Goal: Task Accomplishment & Management: Use online tool/utility

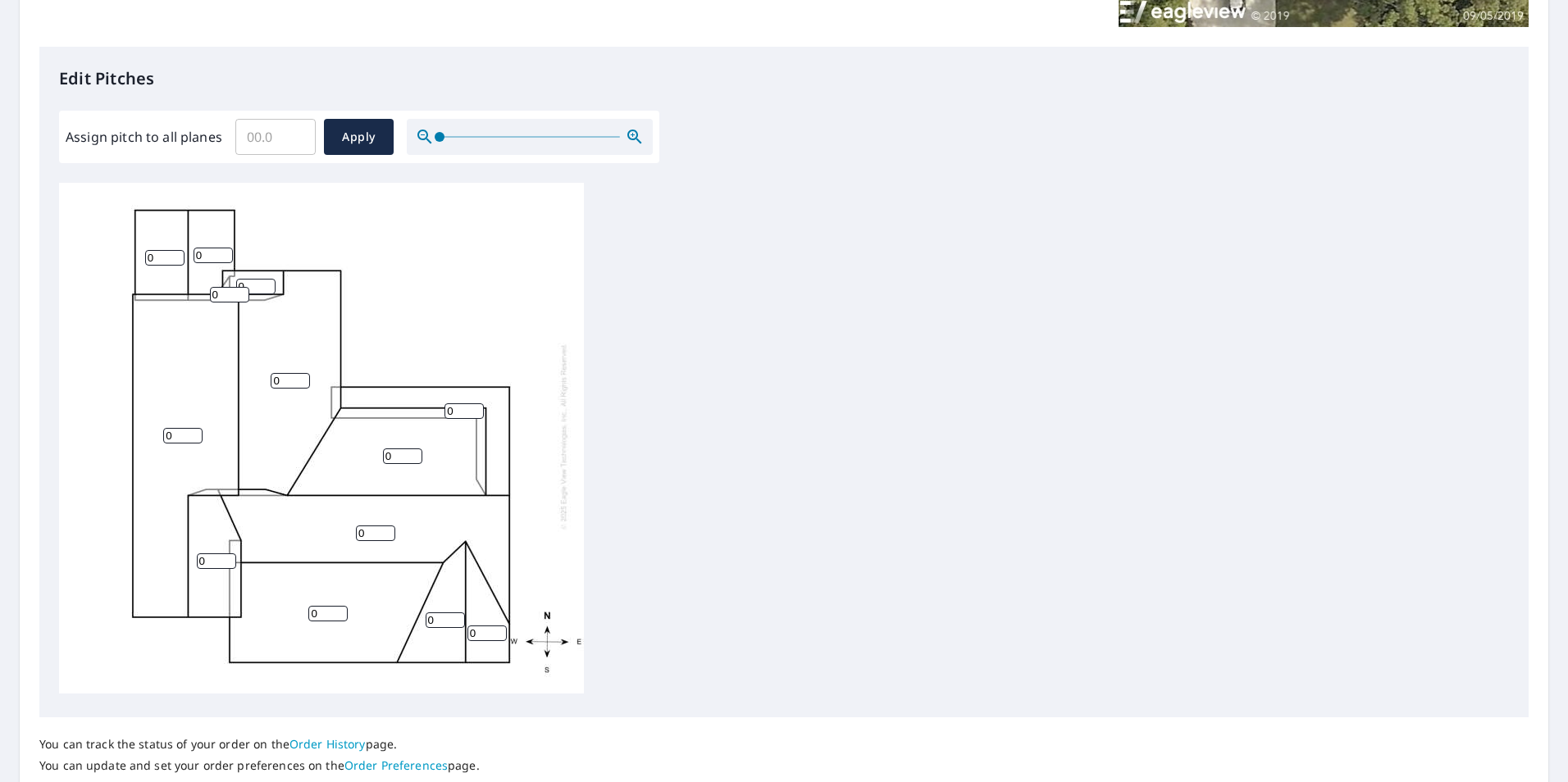
scroll to position [410, 0]
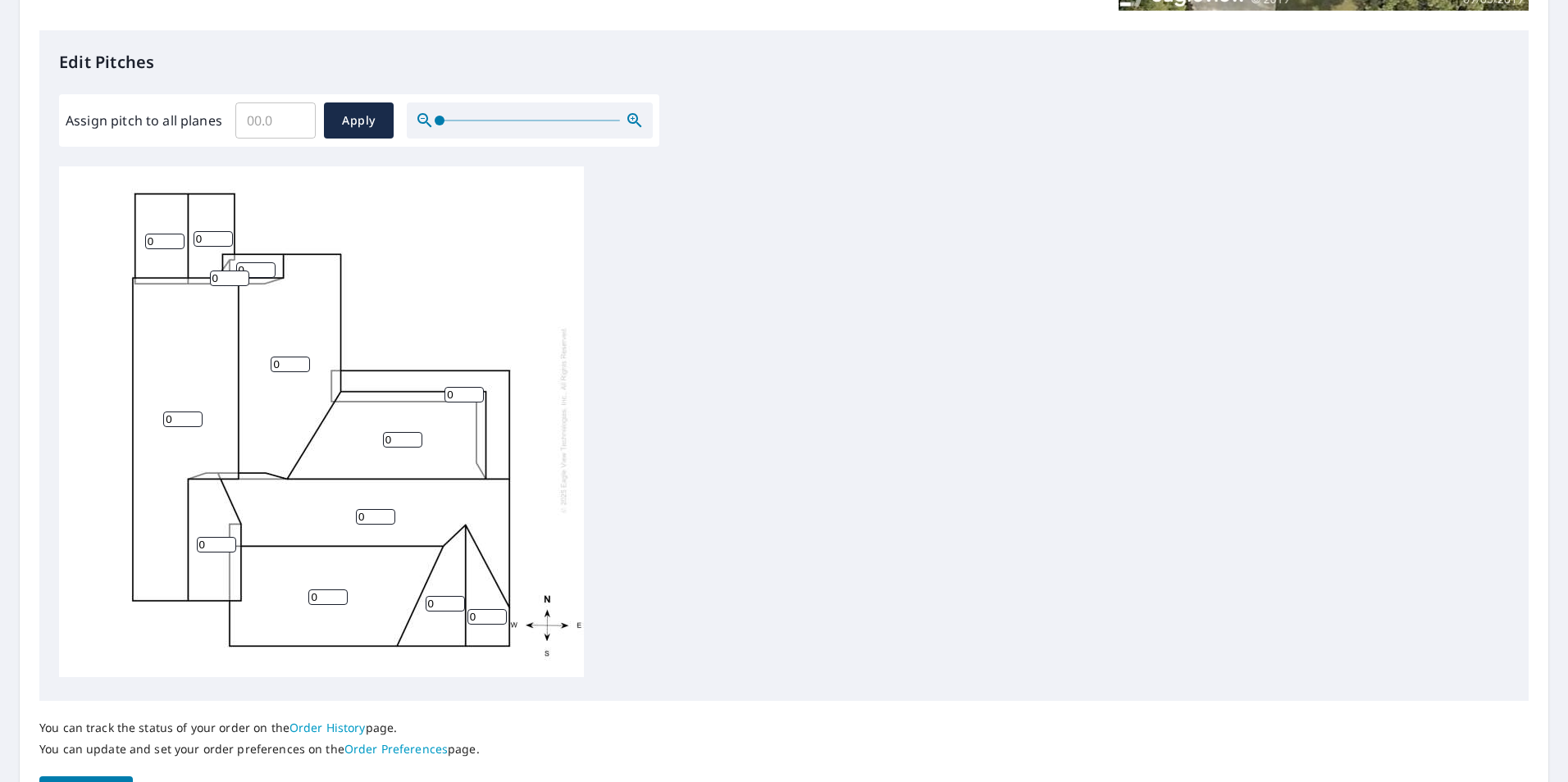
click at [170, 235] on input "0" at bounding box center [165, 241] width 39 height 16
click at [176, 234] on input "1" at bounding box center [165, 241] width 39 height 16
click at [176, 234] on input "2" at bounding box center [165, 241] width 39 height 16
click at [176, 234] on input "3" at bounding box center [165, 241] width 39 height 16
click at [176, 234] on input "4" at bounding box center [165, 241] width 39 height 16
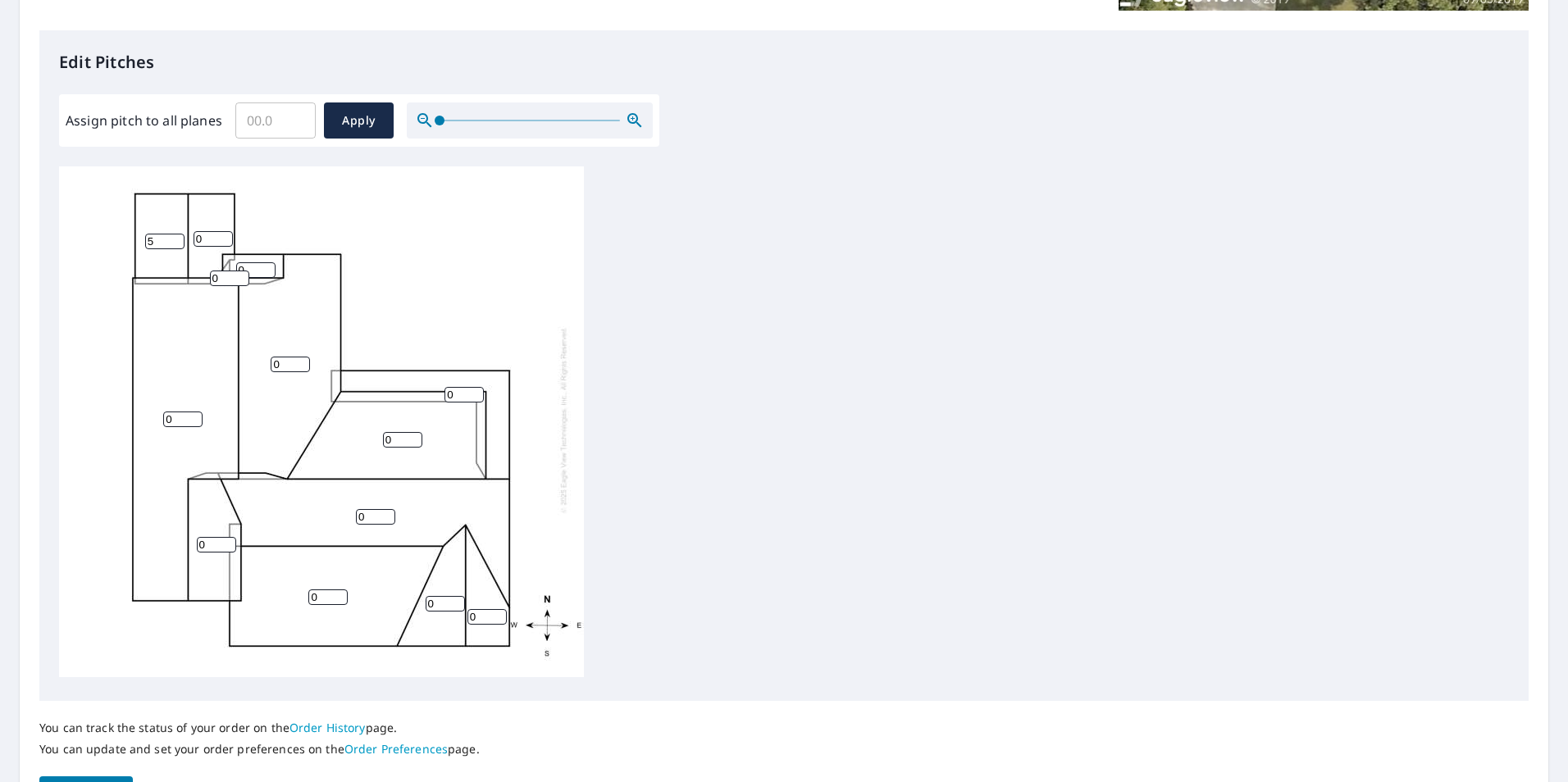
click at [176, 234] on input "5" at bounding box center [165, 241] width 39 height 16
click at [176, 234] on input "6" at bounding box center [165, 241] width 39 height 16
click at [176, 234] on input "7" at bounding box center [165, 241] width 39 height 16
click at [176, 234] on input "8" at bounding box center [165, 241] width 39 height 16
type input "9"
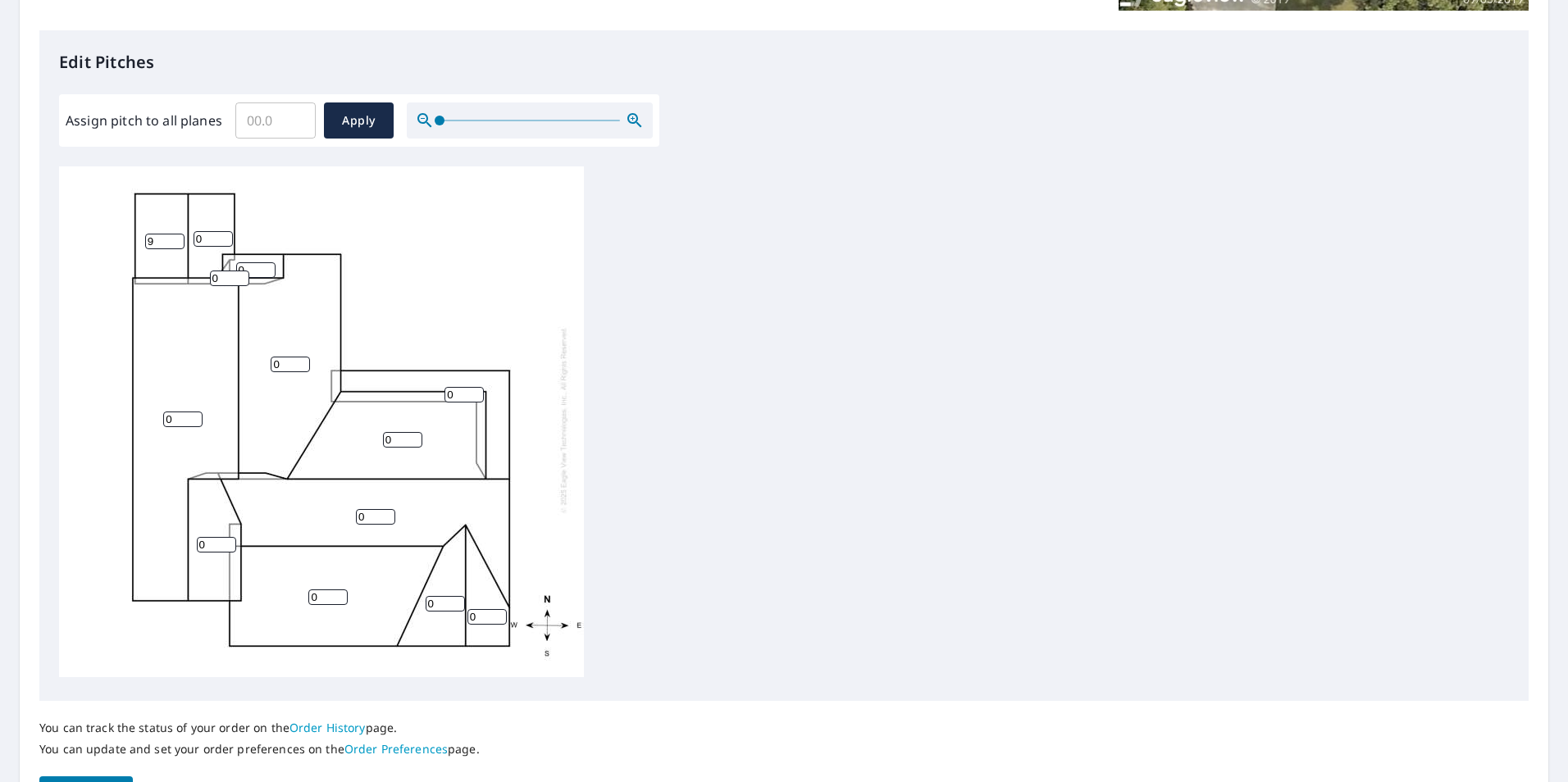
click at [176, 234] on input "9" at bounding box center [165, 241] width 39 height 16
click at [200, 231] on input "0" at bounding box center [213, 239] width 39 height 16
click at [225, 231] on input "1" at bounding box center [213, 239] width 39 height 16
click at [225, 231] on input "2" at bounding box center [213, 239] width 39 height 16
click at [225, 231] on input "3" at bounding box center [213, 239] width 39 height 16
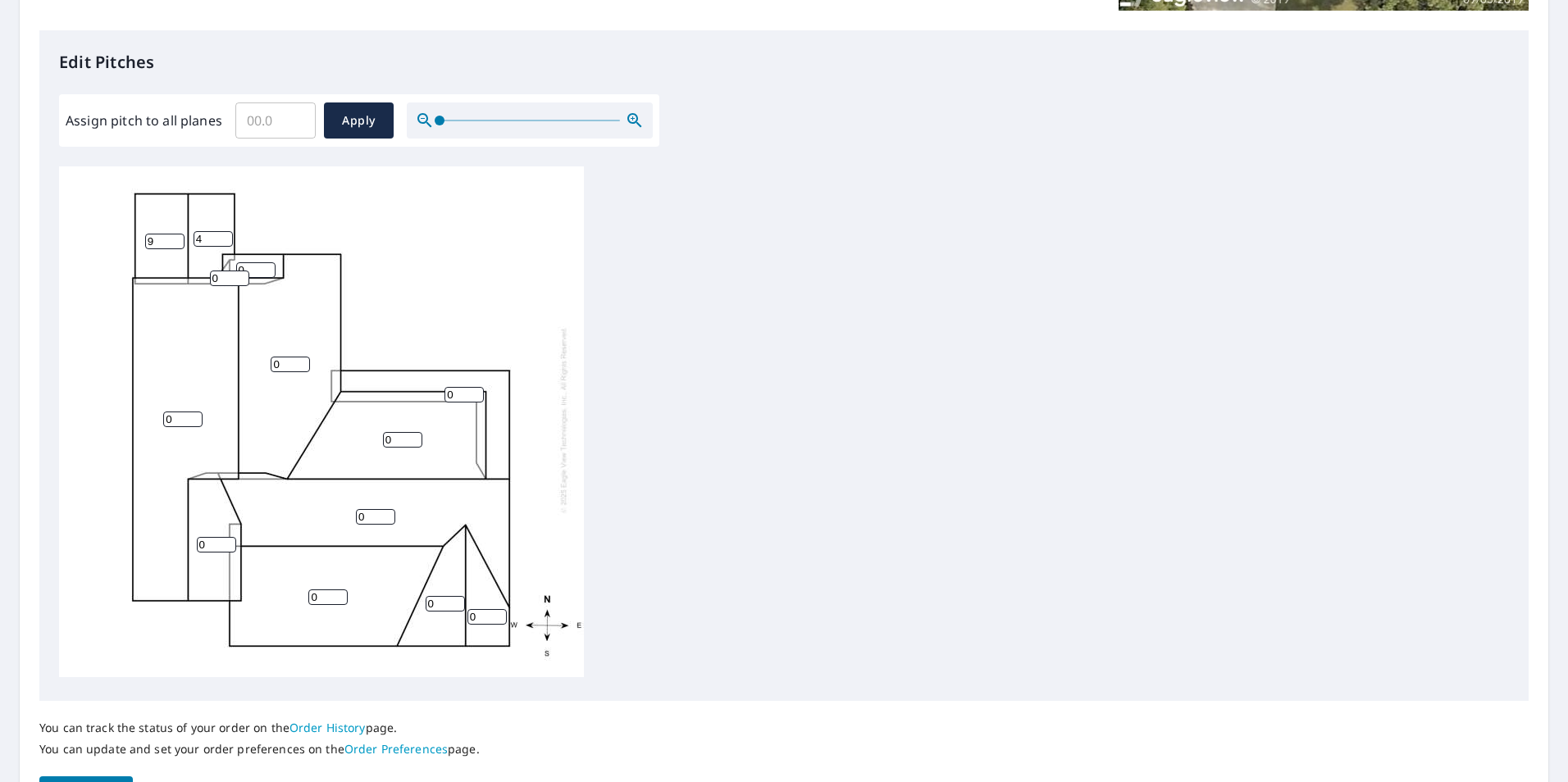
click at [225, 231] on input "4" at bounding box center [213, 239] width 39 height 16
click at [225, 231] on input "5" at bounding box center [213, 239] width 39 height 16
click at [225, 231] on input "6" at bounding box center [213, 239] width 39 height 16
click at [225, 231] on input "7" at bounding box center [213, 239] width 39 height 16
click at [225, 231] on input "8" at bounding box center [213, 239] width 39 height 16
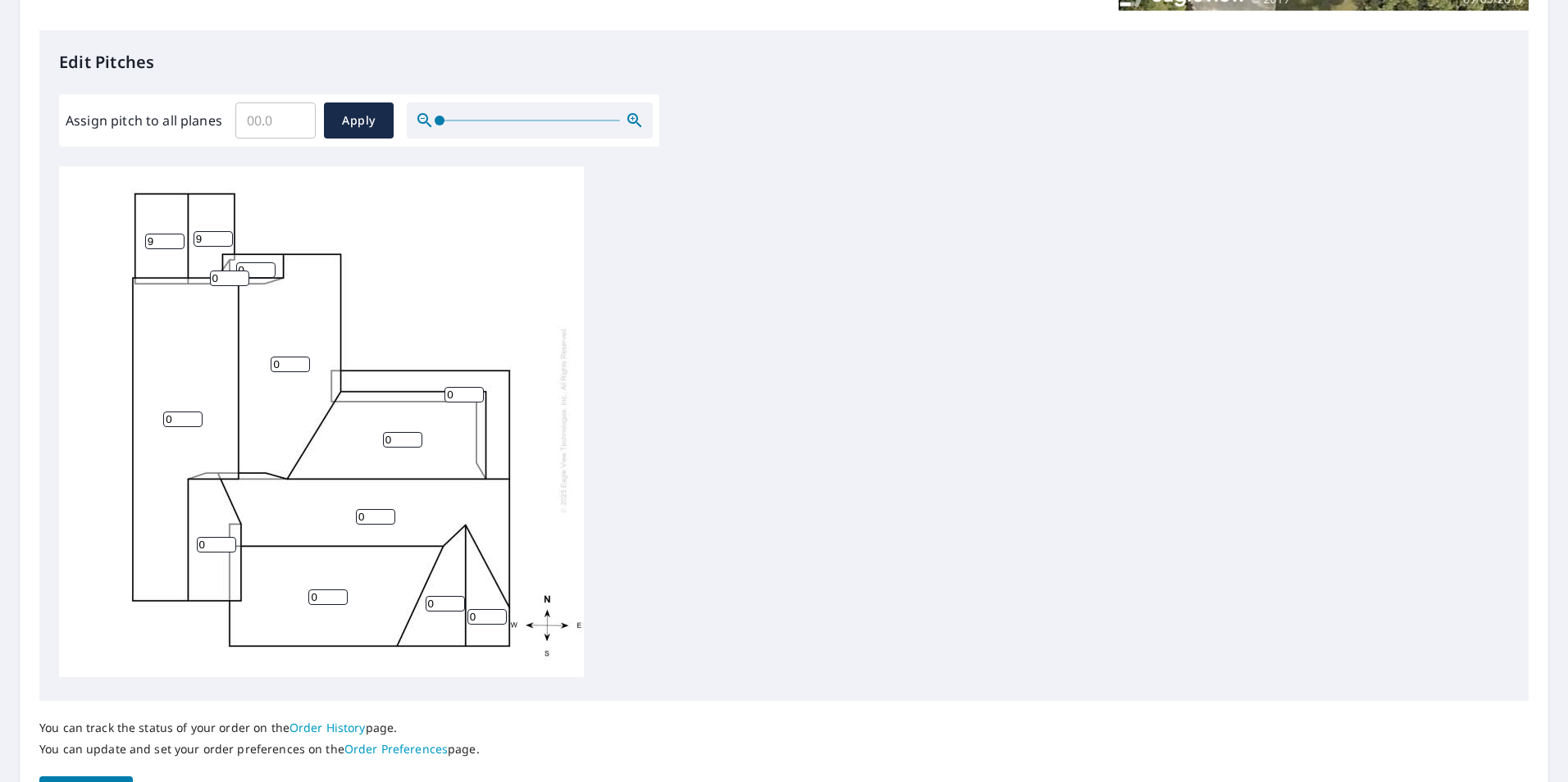
click at [225, 231] on input "9" at bounding box center [213, 239] width 39 height 16
click at [225, 231] on input "10" at bounding box center [213, 239] width 39 height 16
type input "9"
click at [229, 231] on input "9" at bounding box center [213, 239] width 39 height 16
click at [227, 270] on input "0" at bounding box center [229, 278] width 39 height 16
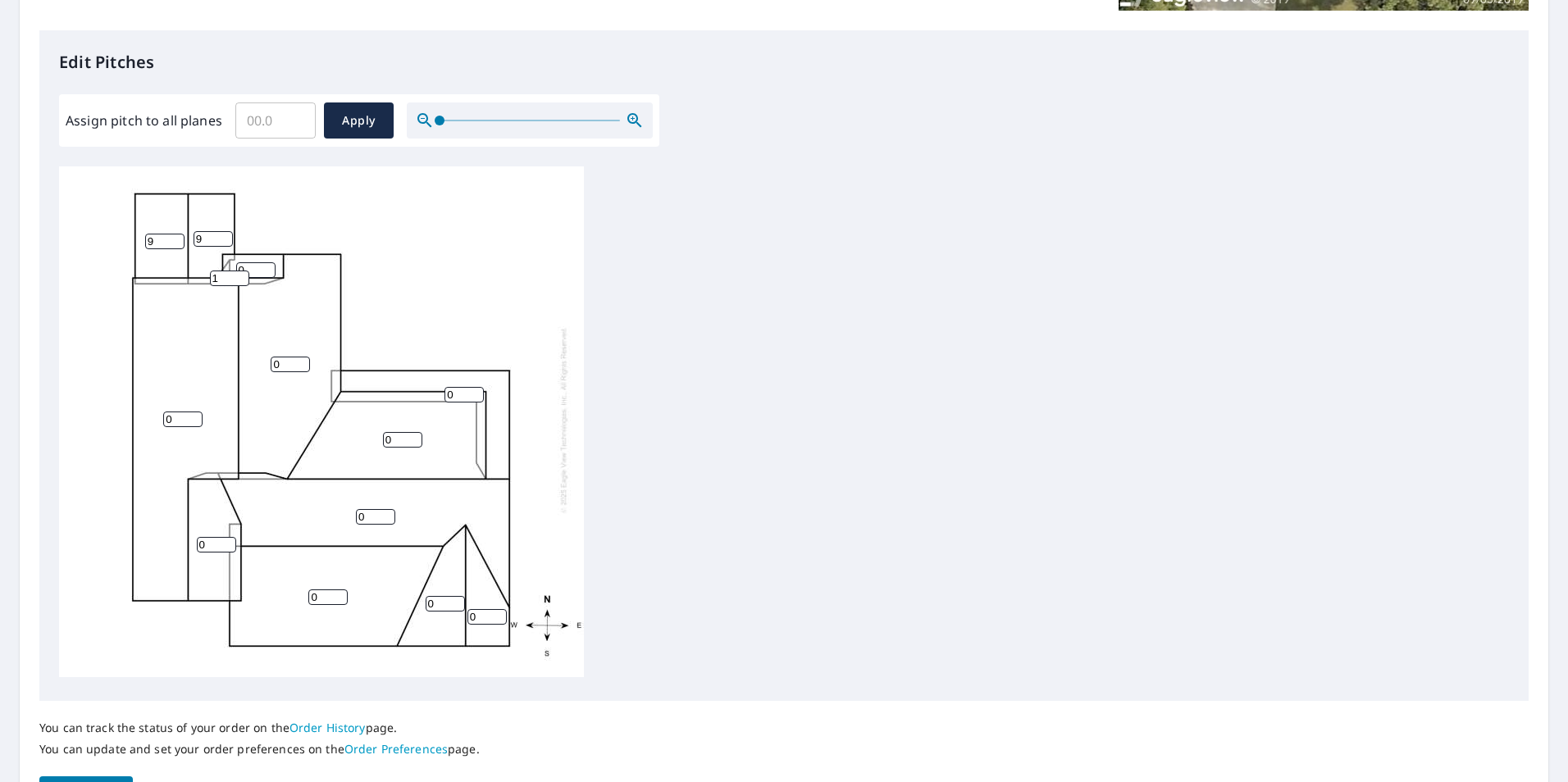
click at [242, 270] on input "1" at bounding box center [229, 278] width 39 height 16
click at [242, 270] on input "2" at bounding box center [229, 278] width 39 height 16
click at [242, 270] on input "3" at bounding box center [229, 278] width 39 height 16
click at [242, 270] on input "4" at bounding box center [229, 278] width 39 height 16
click at [242, 270] on input "5" at bounding box center [229, 278] width 39 height 16
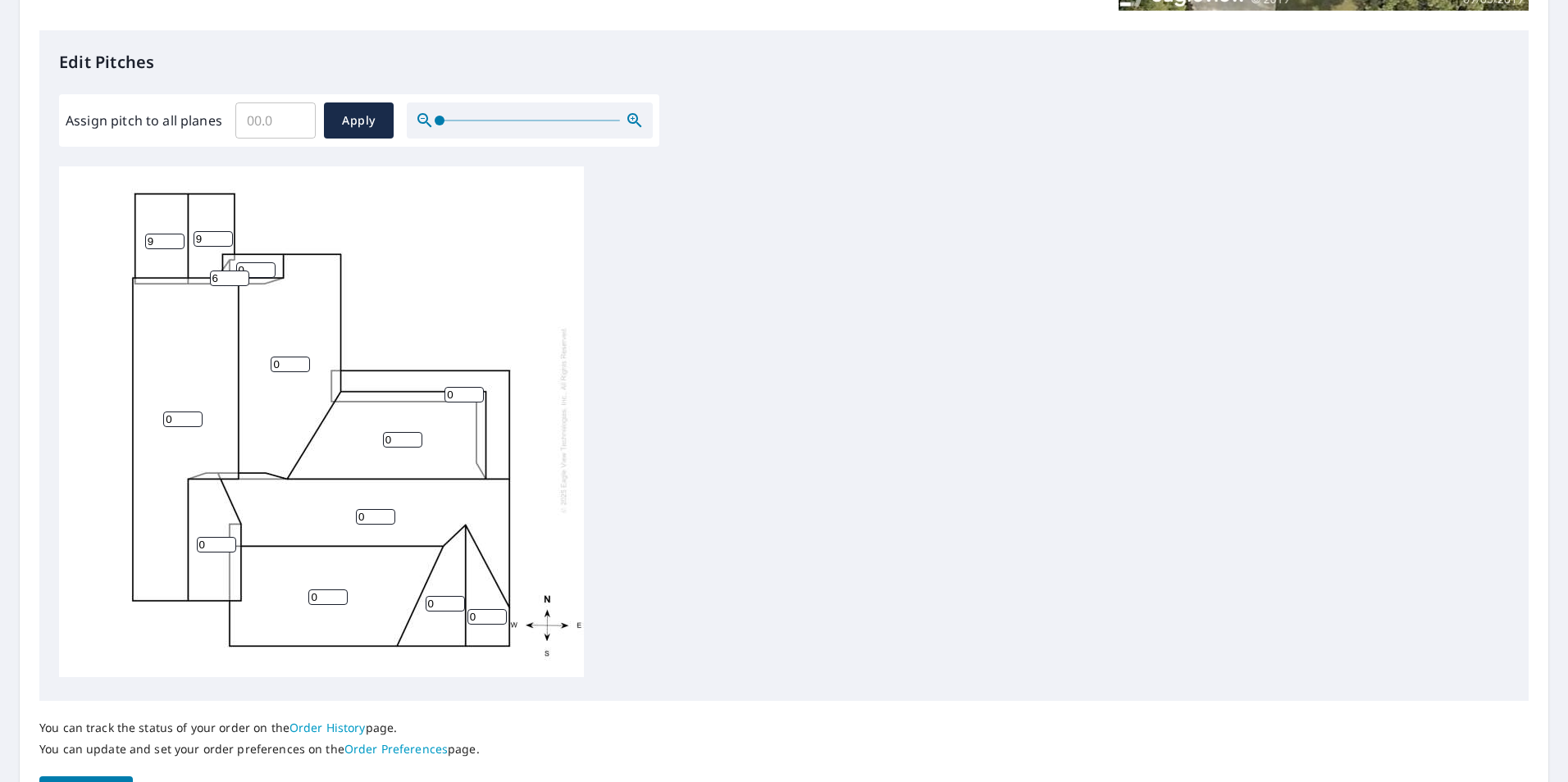
click at [242, 270] on input "6" at bounding box center [229, 278] width 39 height 16
click at [242, 270] on input "7" at bounding box center [229, 278] width 39 height 16
click at [242, 270] on input "8" at bounding box center [229, 278] width 39 height 16
type input "9"
click at [242, 270] on input "9" at bounding box center [229, 278] width 39 height 16
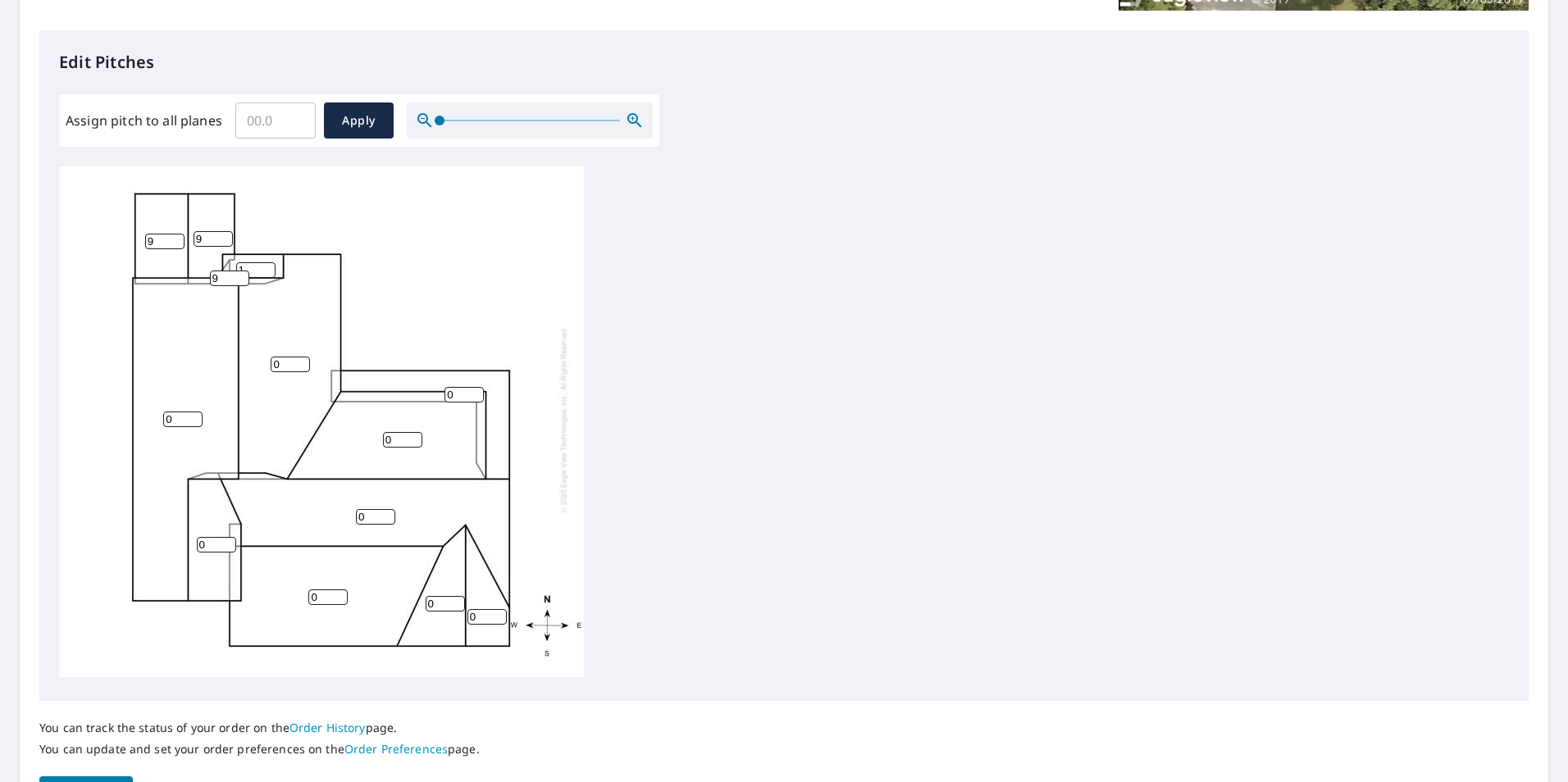
click at [268, 263] on input "1" at bounding box center [256, 270] width 39 height 16
click at [268, 263] on input "2" at bounding box center [256, 270] width 39 height 16
click at [268, 263] on input "3" at bounding box center [256, 270] width 39 height 16
click at [268, 263] on input "4" at bounding box center [256, 270] width 39 height 16
click at [268, 263] on input "5" at bounding box center [256, 270] width 39 height 16
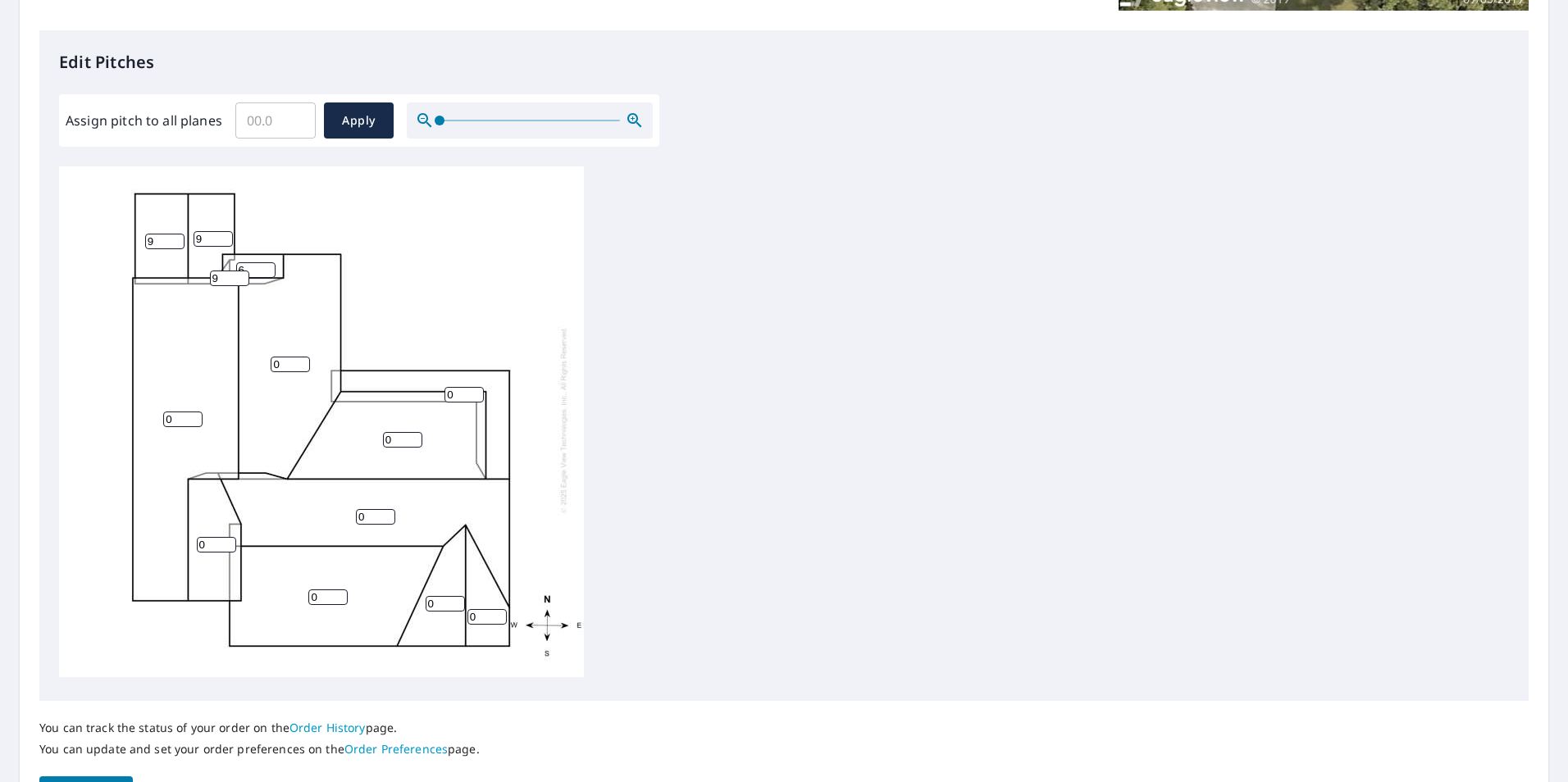
click at [268, 263] on input "6" at bounding box center [256, 270] width 39 height 16
click at [268, 263] on input "7" at bounding box center [256, 270] width 39 height 16
click at [268, 263] on input "8" at bounding box center [256, 270] width 39 height 16
type input "9"
click at [268, 263] on input "9" at bounding box center [256, 270] width 39 height 16
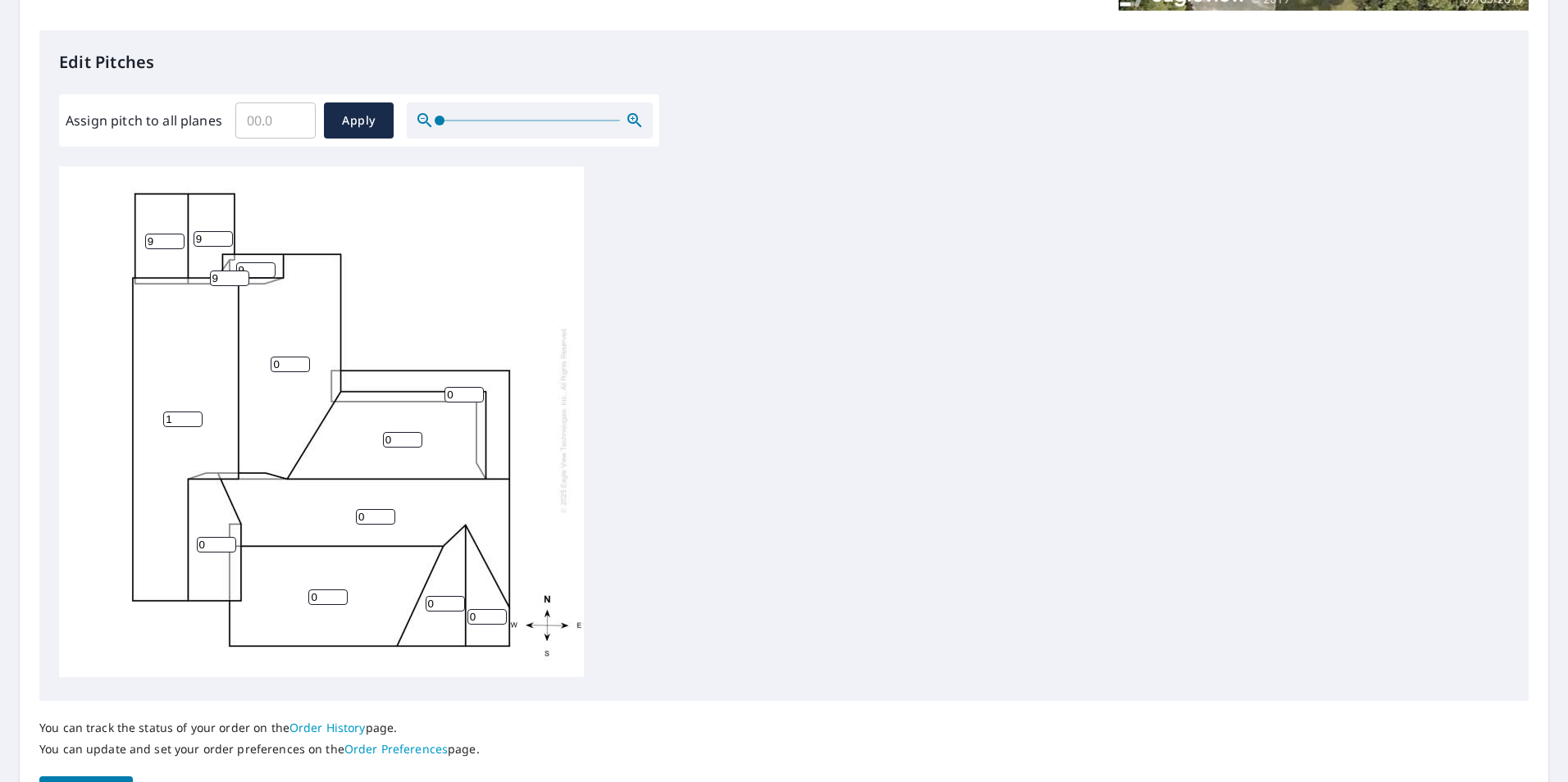
click at [195, 412] on input "1" at bounding box center [182, 419] width 39 height 16
click at [195, 412] on input "2" at bounding box center [182, 419] width 39 height 16
click at [195, 412] on input "3" at bounding box center [182, 419] width 39 height 16
click at [195, 412] on input "4" at bounding box center [182, 419] width 39 height 16
click at [195, 412] on input "5" at bounding box center [182, 419] width 39 height 16
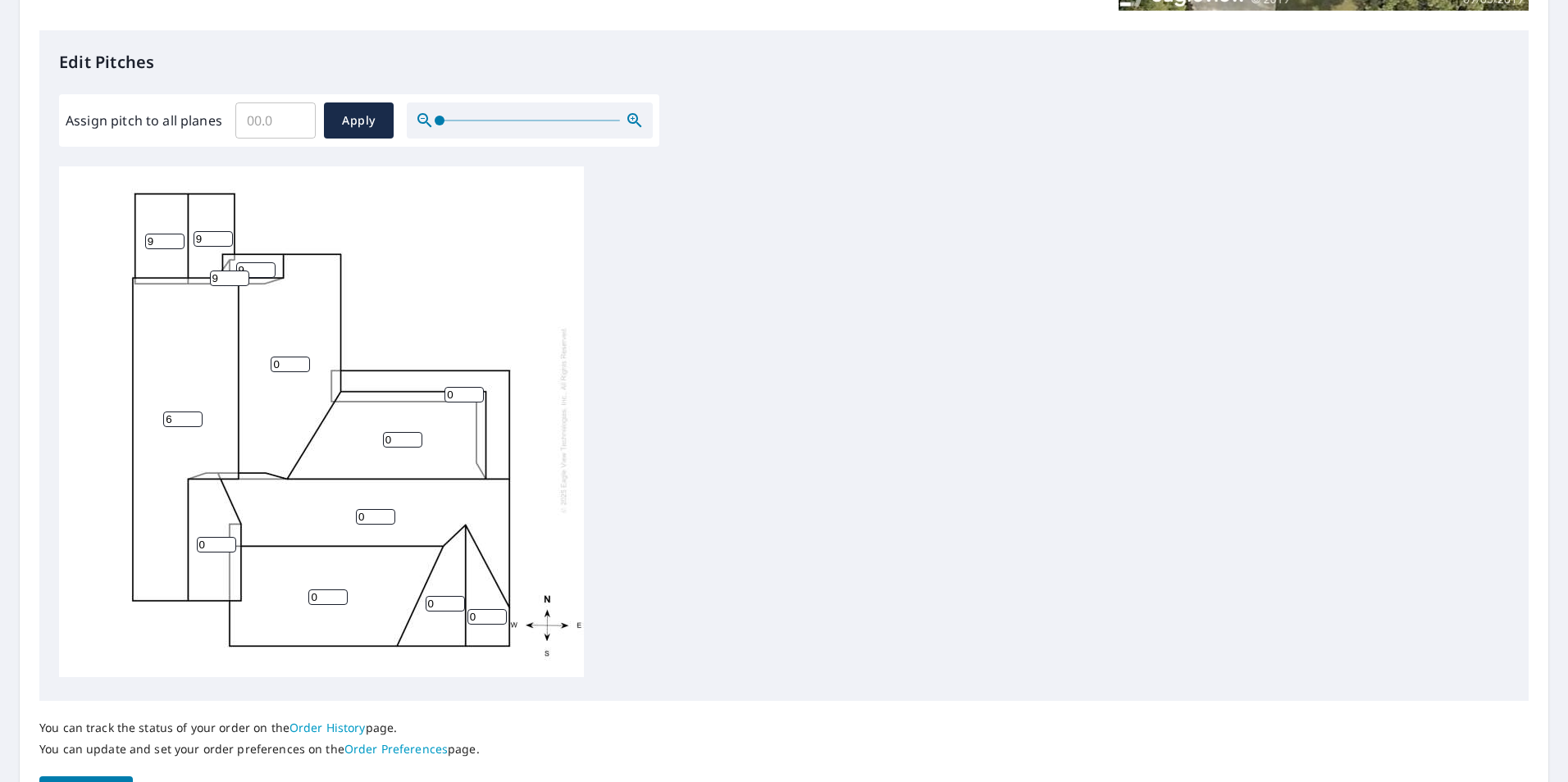
click at [195, 412] on input "6" at bounding box center [182, 419] width 39 height 16
click at [195, 412] on input "7" at bounding box center [182, 419] width 39 height 16
click at [195, 412] on input "8" at bounding box center [182, 419] width 39 height 16
type input "9"
click at [195, 412] on input "9" at bounding box center [182, 419] width 39 height 16
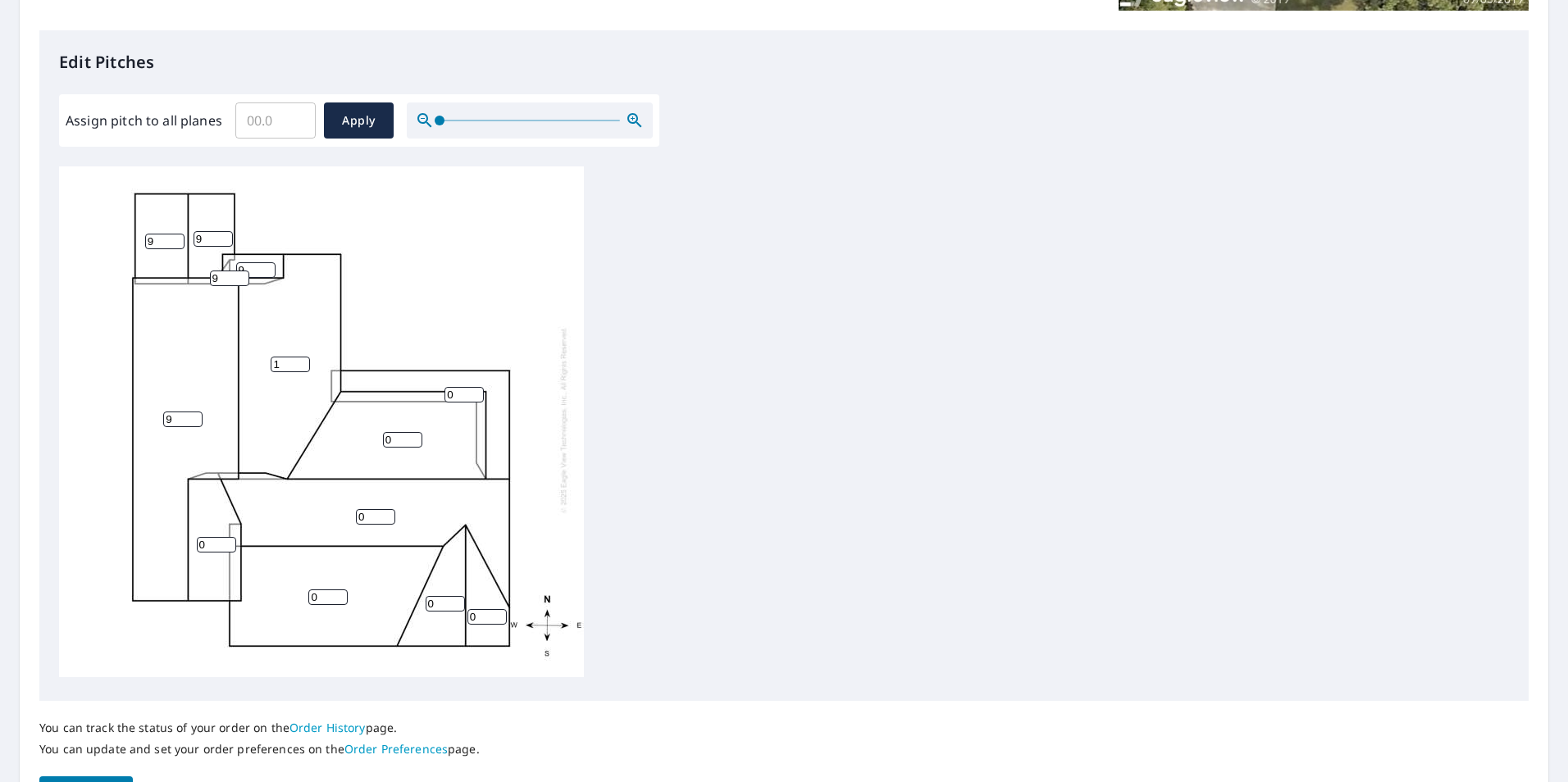
click at [302, 356] on input "1" at bounding box center [290, 364] width 39 height 16
click at [302, 356] on input "2" at bounding box center [290, 364] width 39 height 16
click at [302, 356] on input "3" at bounding box center [290, 364] width 39 height 16
click at [302, 356] on input "4" at bounding box center [290, 364] width 39 height 16
click at [302, 356] on input "5" at bounding box center [290, 364] width 39 height 16
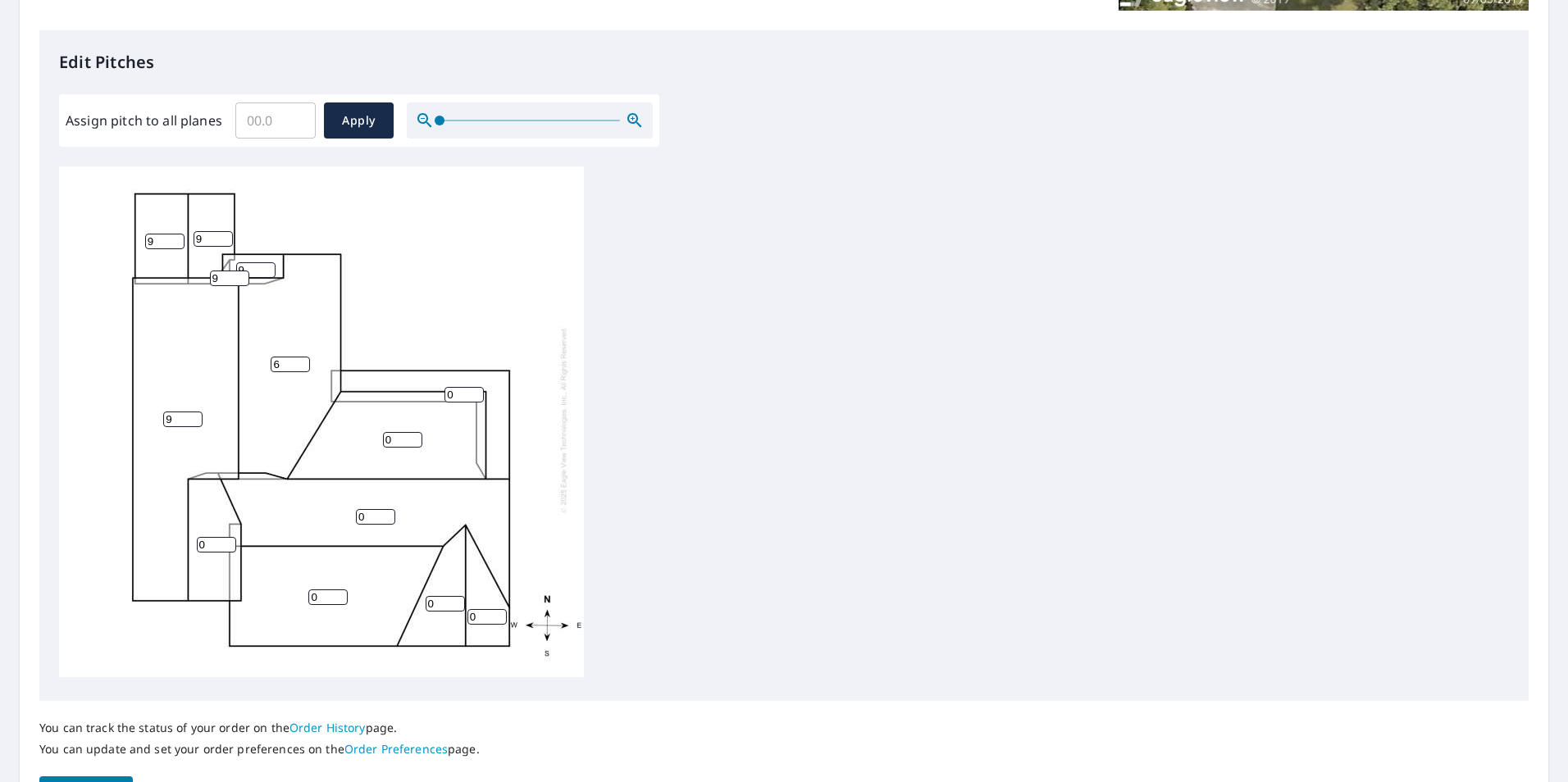
click at [302, 356] on input "6" at bounding box center [290, 364] width 39 height 16
click at [302, 356] on input "7" at bounding box center [290, 364] width 39 height 16
click at [302, 356] on input "8" at bounding box center [290, 364] width 39 height 16
type input "9"
click at [302, 356] on input "9" at bounding box center [290, 364] width 39 height 16
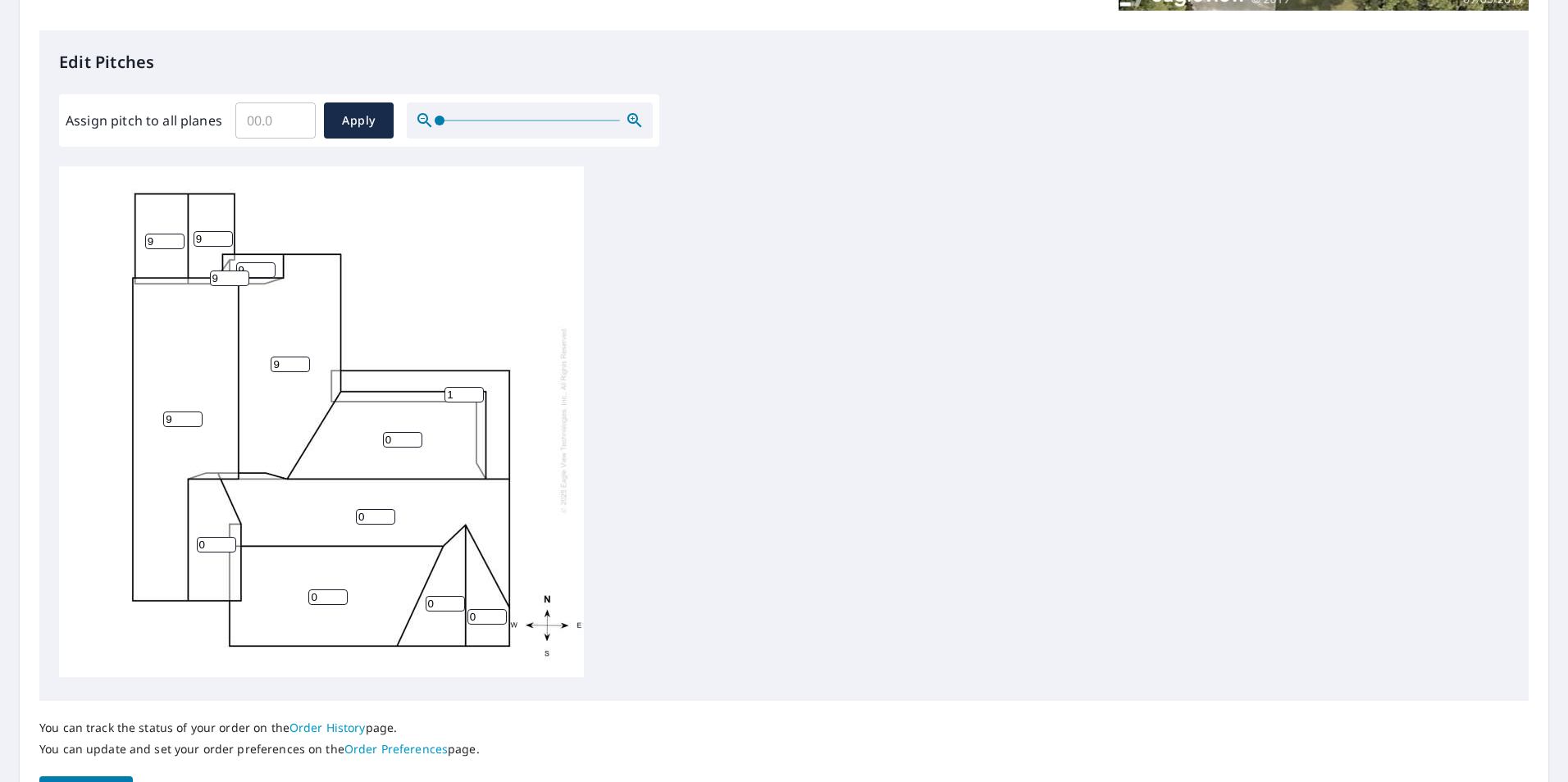
click at [473, 387] on input "1" at bounding box center [464, 395] width 39 height 16
click at [473, 387] on input "2" at bounding box center [464, 395] width 39 height 16
click at [473, 387] on input "3" at bounding box center [464, 395] width 39 height 16
click at [473, 387] on input "4" at bounding box center [464, 395] width 39 height 16
click at [473, 387] on input "5" at bounding box center [464, 395] width 39 height 16
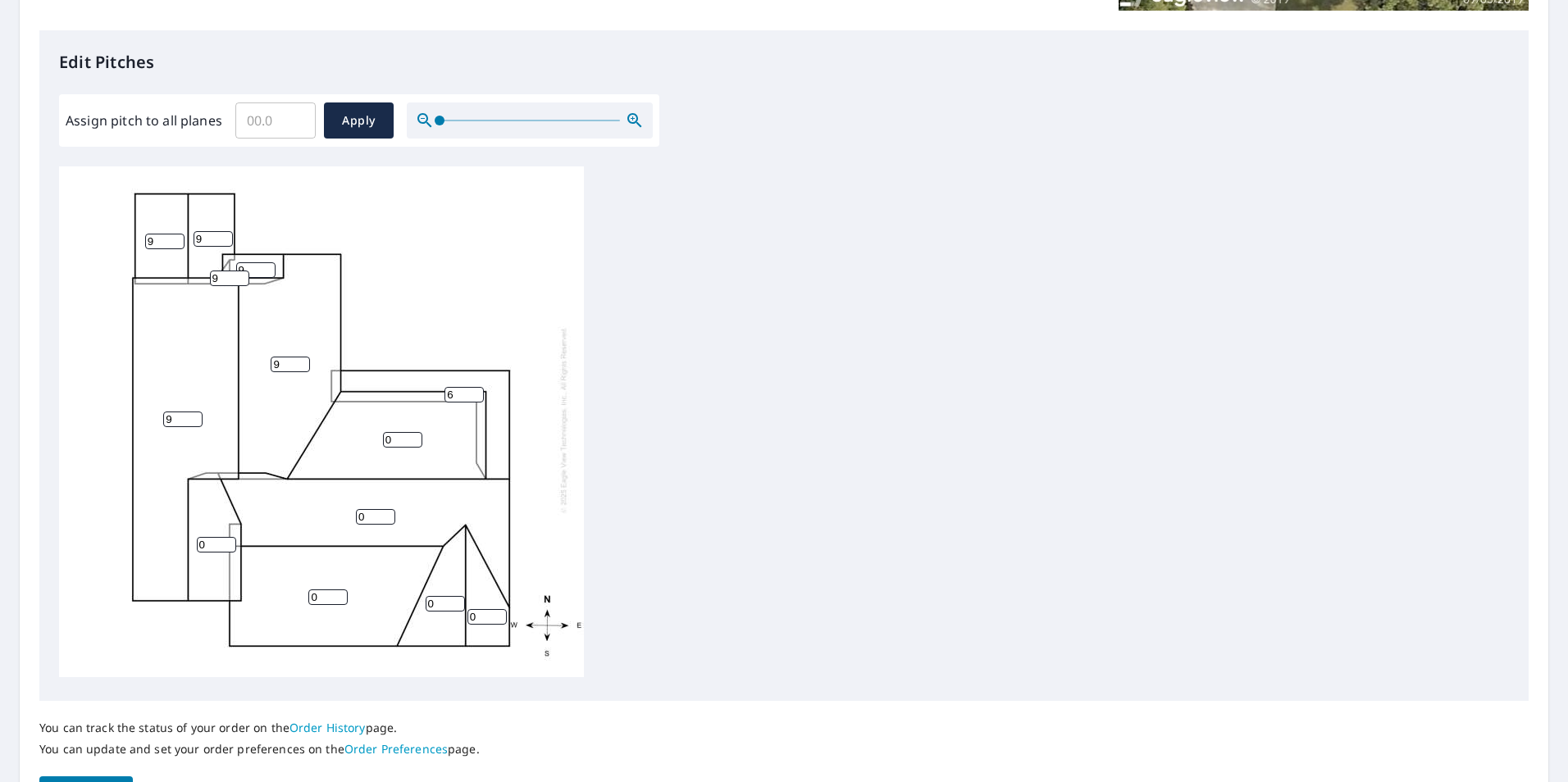
click at [473, 387] on input "6" at bounding box center [464, 395] width 39 height 16
click at [473, 387] on input "7" at bounding box center [464, 395] width 39 height 16
click at [473, 387] on input "8" at bounding box center [464, 395] width 39 height 16
type input "9"
click at [473, 387] on input "9" at bounding box center [464, 395] width 39 height 16
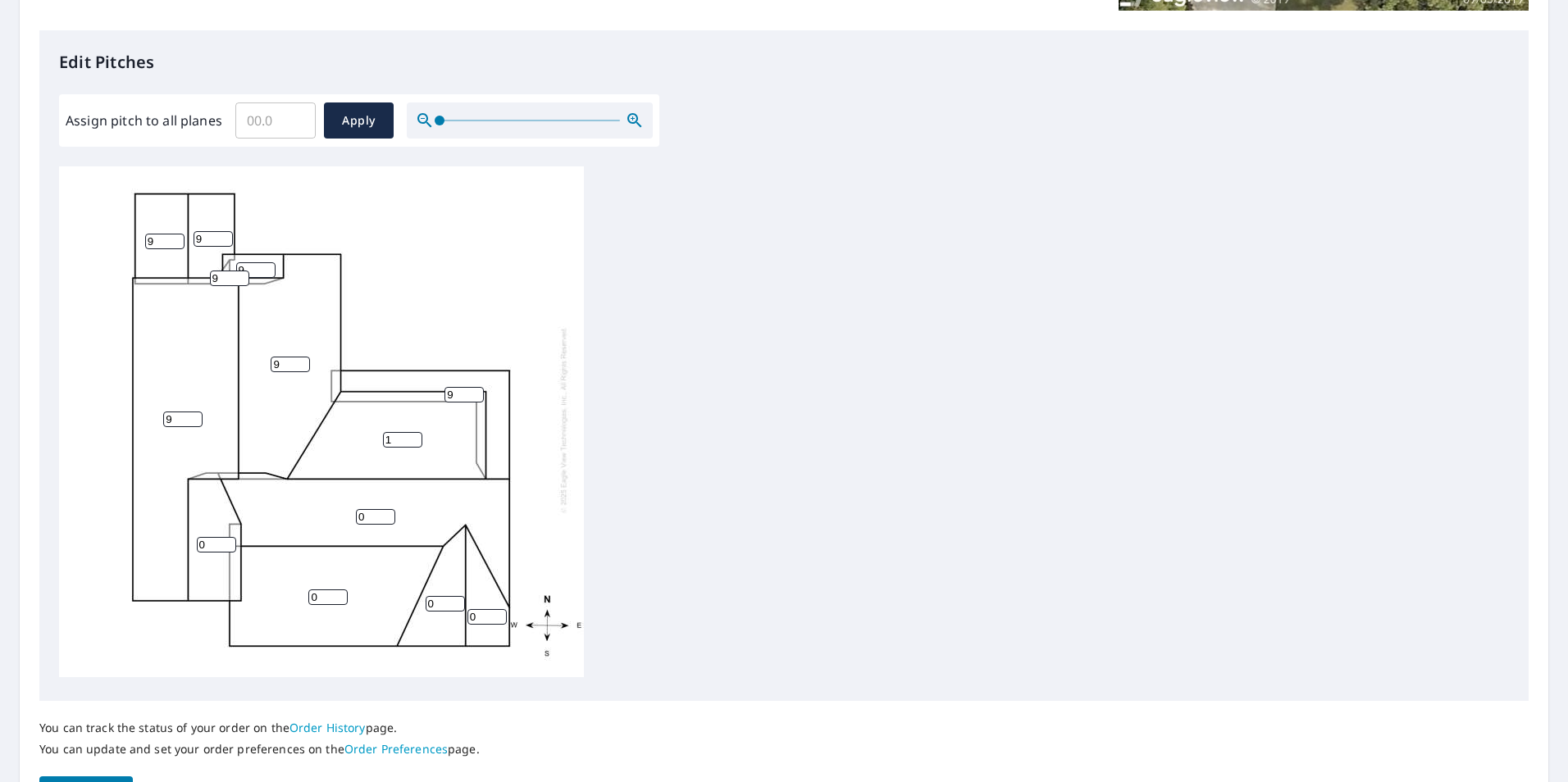
click at [412, 432] on input "1" at bounding box center [402, 440] width 39 height 16
click at [412, 432] on input "2" at bounding box center [402, 440] width 39 height 16
click at [412, 432] on input "3" at bounding box center [402, 440] width 39 height 16
click at [412, 432] on input "4" at bounding box center [402, 440] width 39 height 16
click at [412, 432] on input "5" at bounding box center [402, 440] width 39 height 16
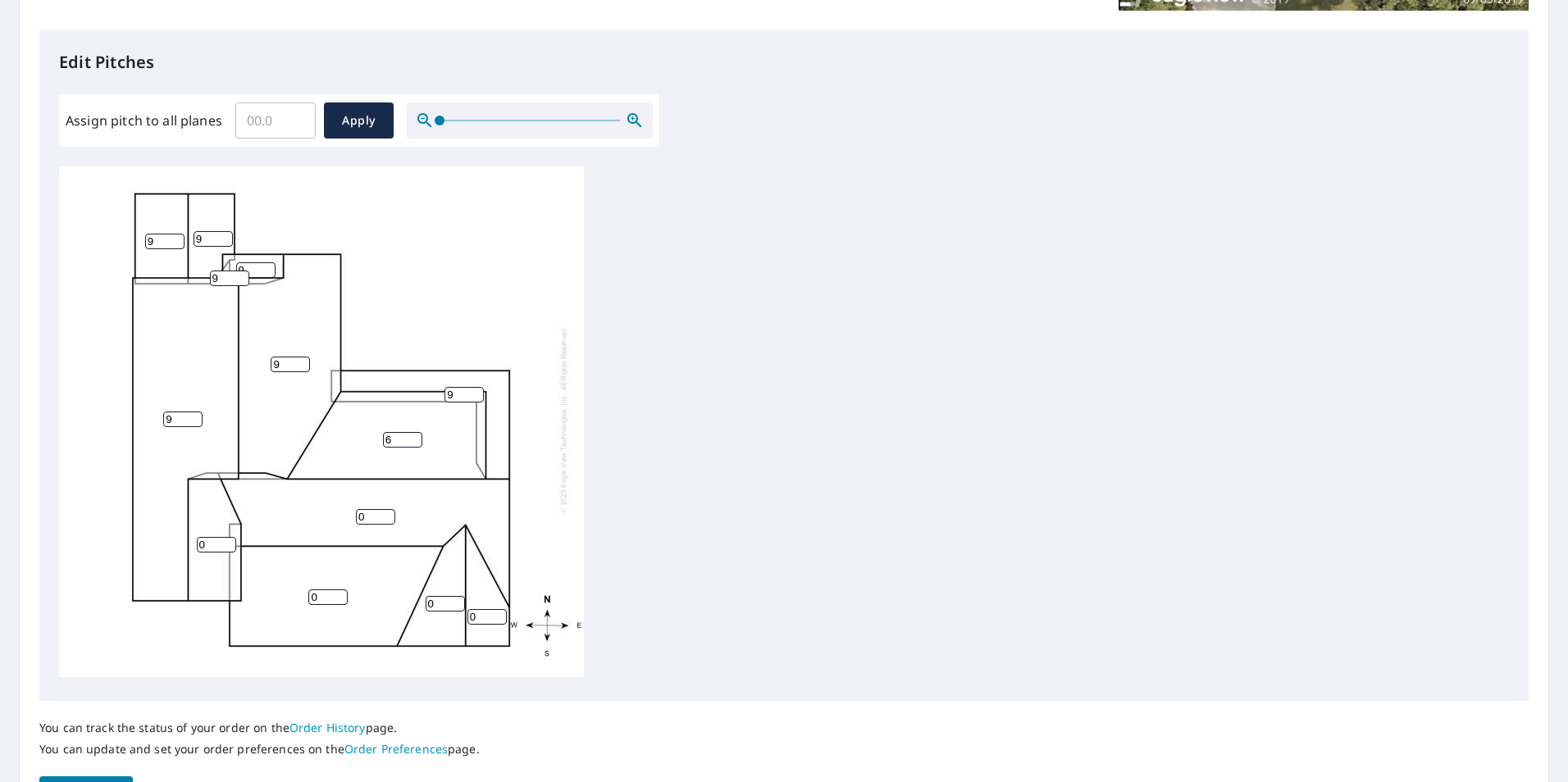
click at [412, 432] on input "6" at bounding box center [402, 440] width 39 height 16
click at [412, 432] on input "7" at bounding box center [402, 440] width 39 height 16
click at [412, 432] on input "8" at bounding box center [402, 440] width 39 height 16
type input "9"
click at [414, 432] on input "9" at bounding box center [402, 440] width 39 height 16
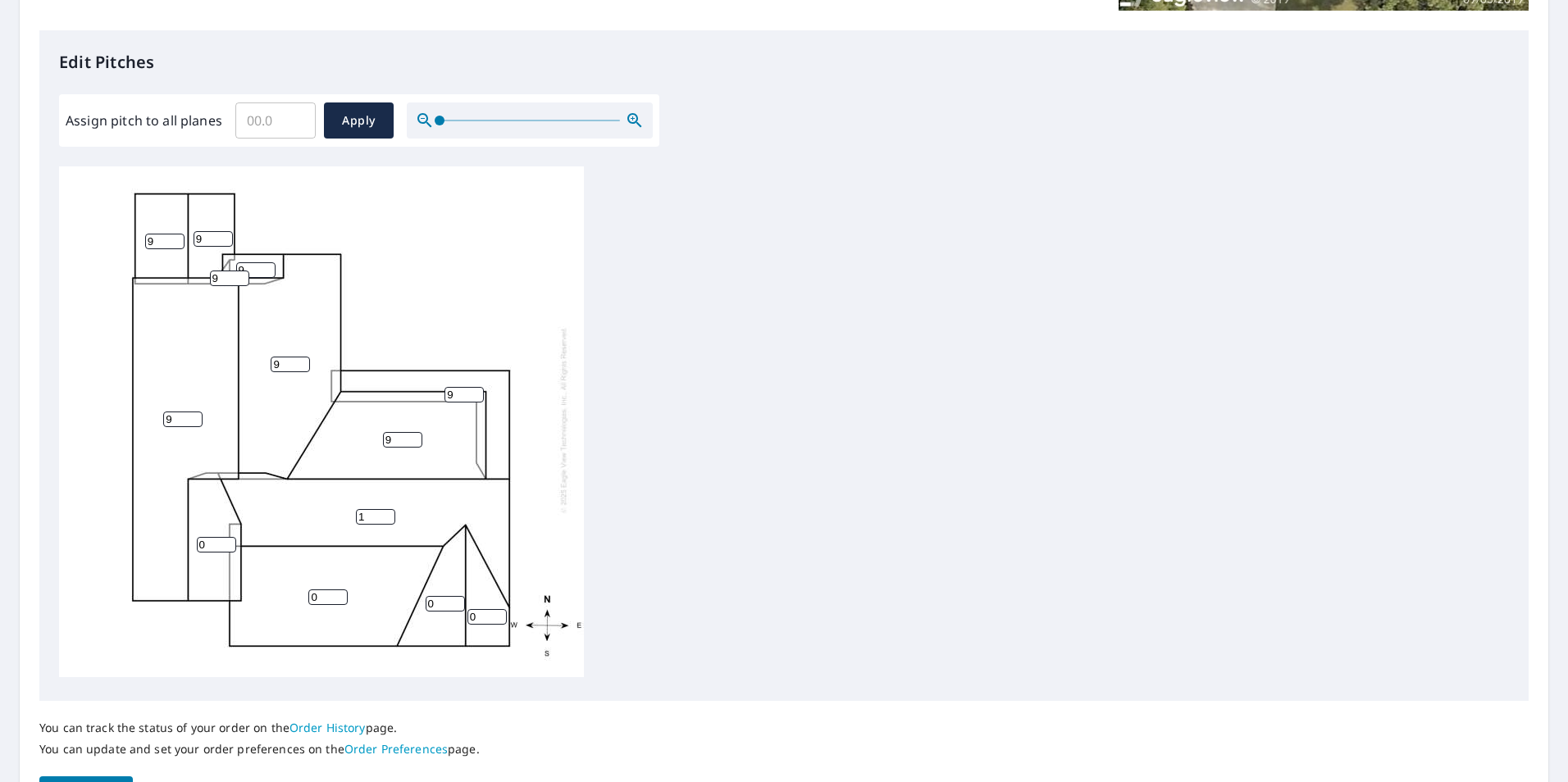
click at [389, 509] on input "1" at bounding box center [376, 516] width 39 height 16
click at [389, 509] on input "2" at bounding box center [376, 516] width 39 height 16
click at [389, 509] on input "3" at bounding box center [376, 516] width 39 height 16
click at [389, 509] on input "4" at bounding box center [376, 516] width 39 height 16
click at [389, 509] on input "5" at bounding box center [376, 516] width 39 height 16
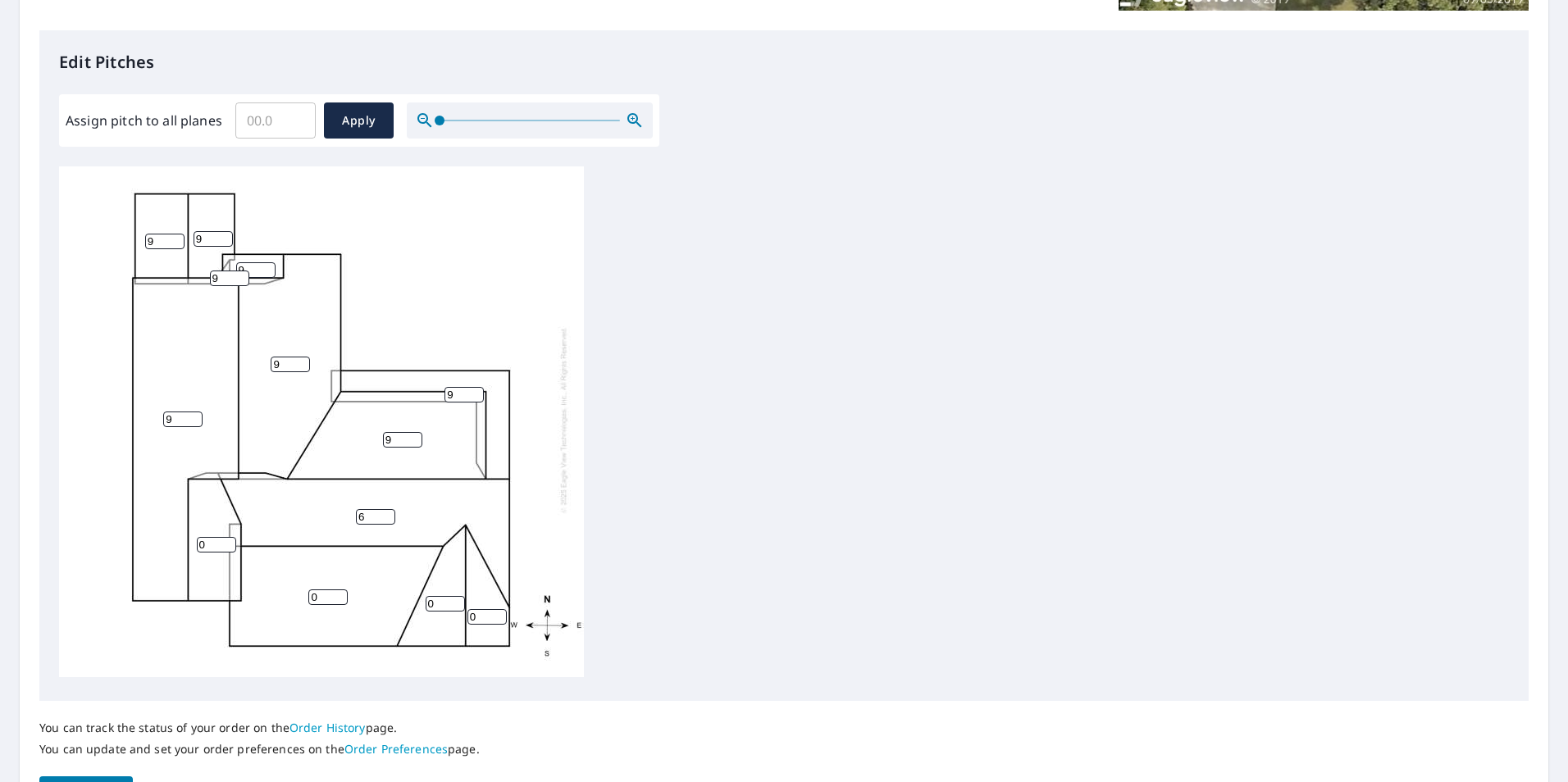
click at [389, 509] on input "6" at bounding box center [376, 516] width 39 height 16
click at [389, 509] on input "7" at bounding box center [376, 516] width 39 height 16
click at [389, 509] on input "8" at bounding box center [376, 516] width 39 height 16
click at [389, 509] on input "9" at bounding box center [376, 516] width 39 height 16
click at [389, 509] on input "10" at bounding box center [376, 516] width 39 height 16
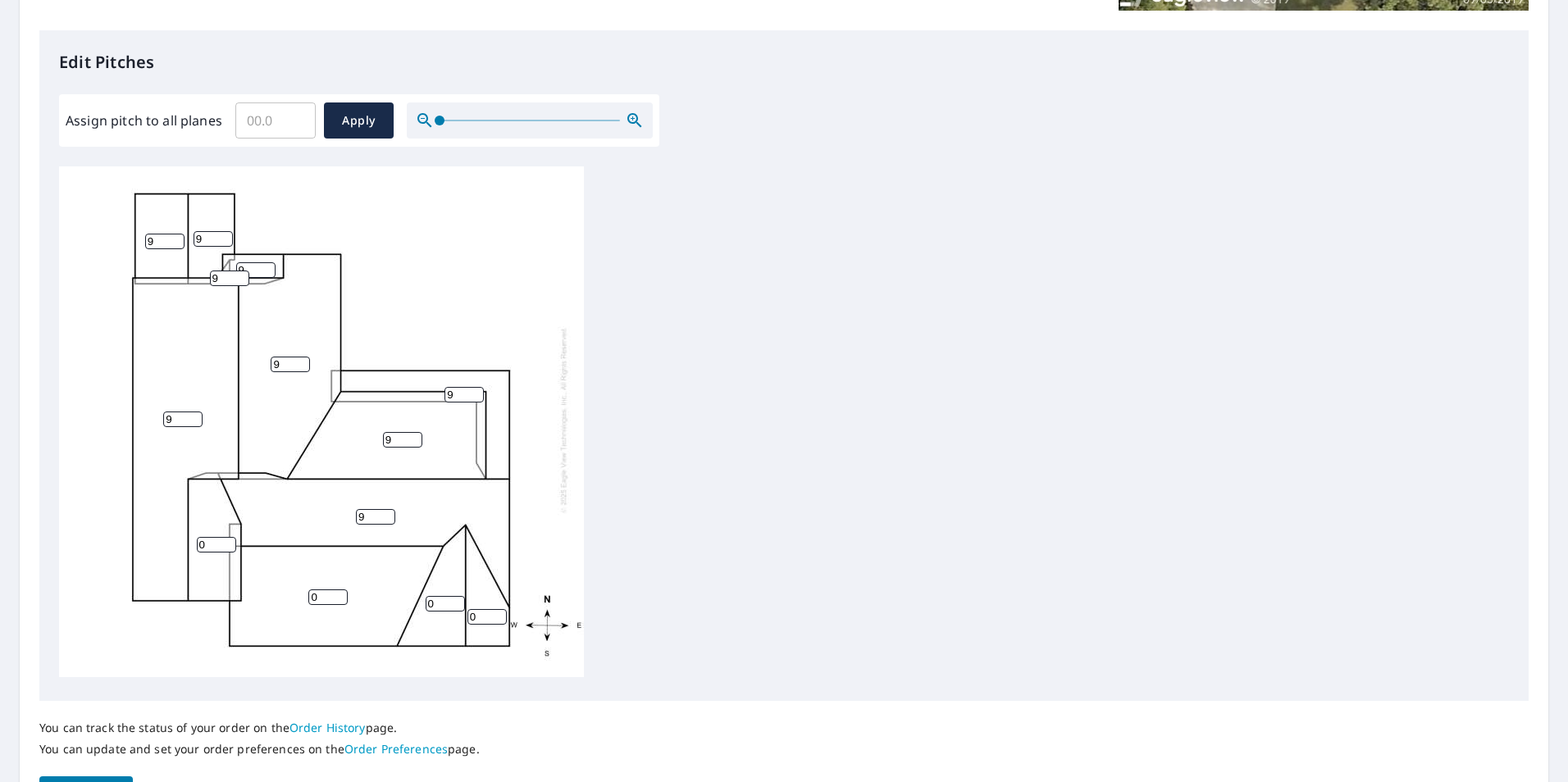
type input "9"
click at [387, 509] on input "9" at bounding box center [376, 516] width 39 height 16
click at [344, 589] on input "0" at bounding box center [328, 597] width 39 height 16
click at [337, 589] on input "1" at bounding box center [328, 597] width 39 height 16
click at [337, 589] on input "2" at bounding box center [328, 597] width 39 height 16
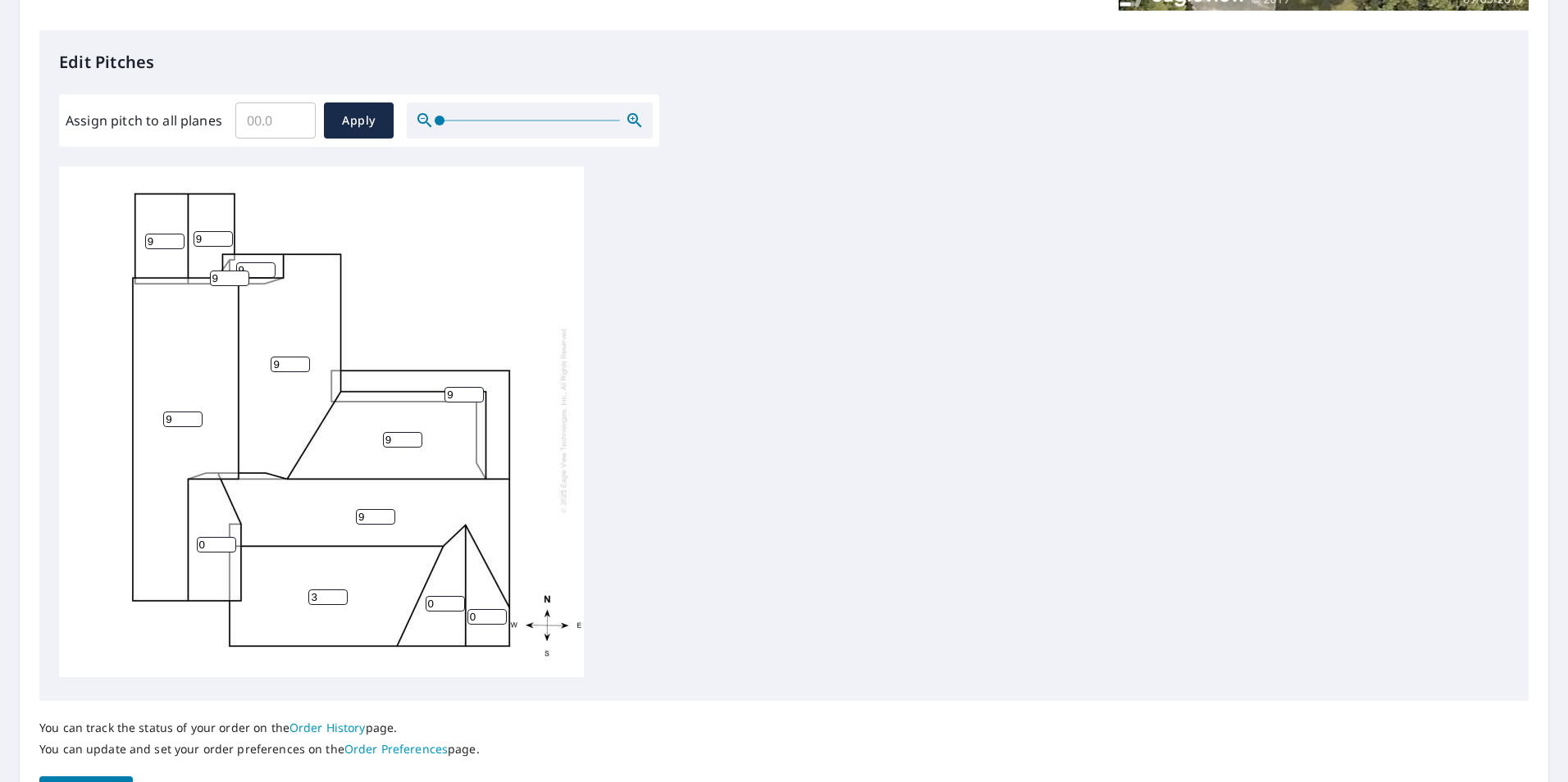
click at [336, 589] on input "3" at bounding box center [328, 597] width 39 height 16
click at [336, 589] on input "4" at bounding box center [328, 597] width 39 height 16
drag, startPoint x: 336, startPoint y: 582, endPoint x: 341, endPoint y: 574, distance: 9.4
click at [339, 589] on input "5" at bounding box center [328, 597] width 39 height 16
click at [342, 589] on input "6" at bounding box center [328, 597] width 39 height 16
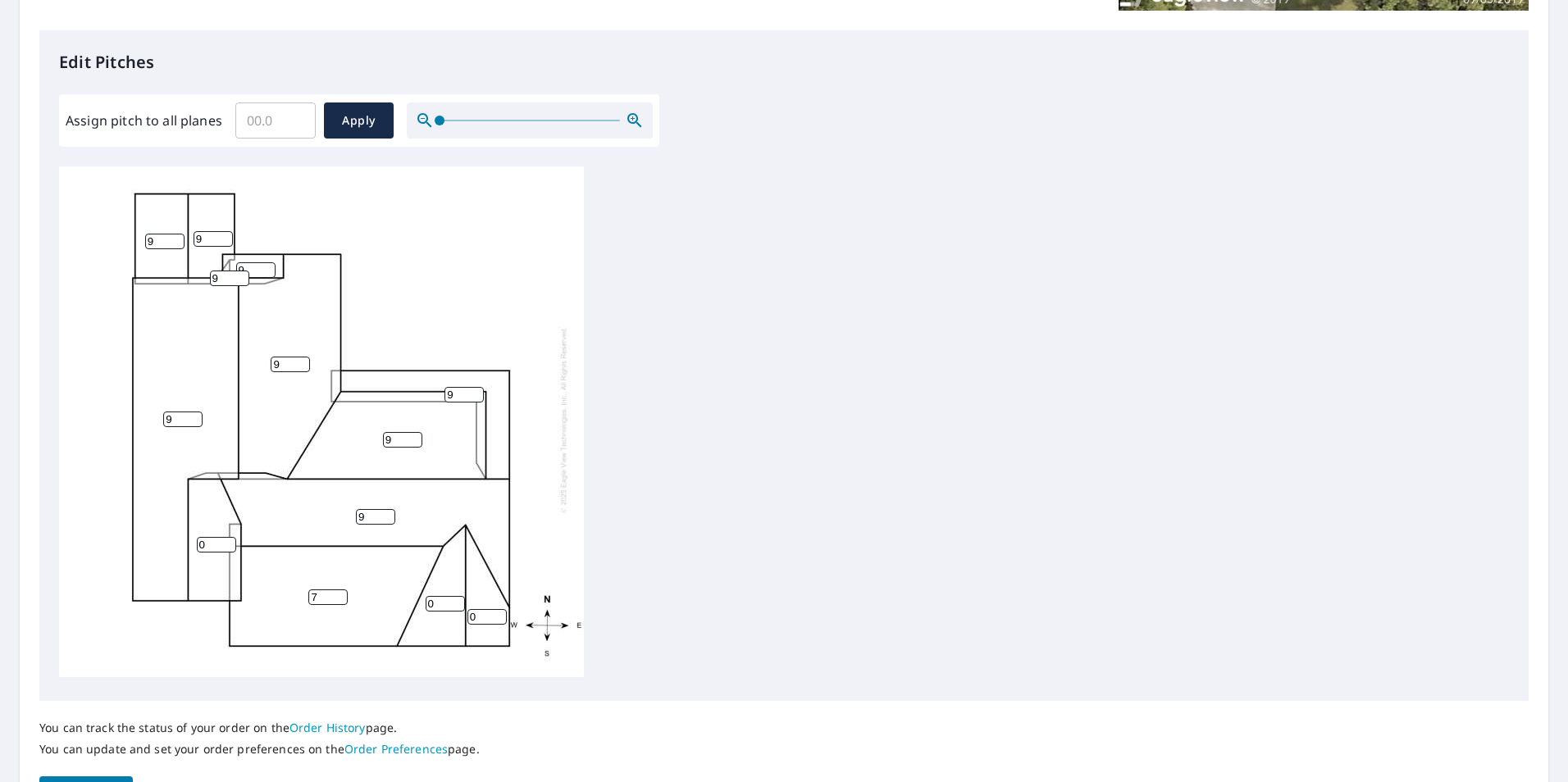
click at [342, 589] on input "7" at bounding box center [328, 597] width 39 height 16
click at [342, 589] on input "8" at bounding box center [328, 597] width 39 height 16
type input "9"
click at [342, 589] on input "9" at bounding box center [328, 597] width 39 height 16
click at [229, 537] on input "1" at bounding box center [216, 544] width 39 height 16
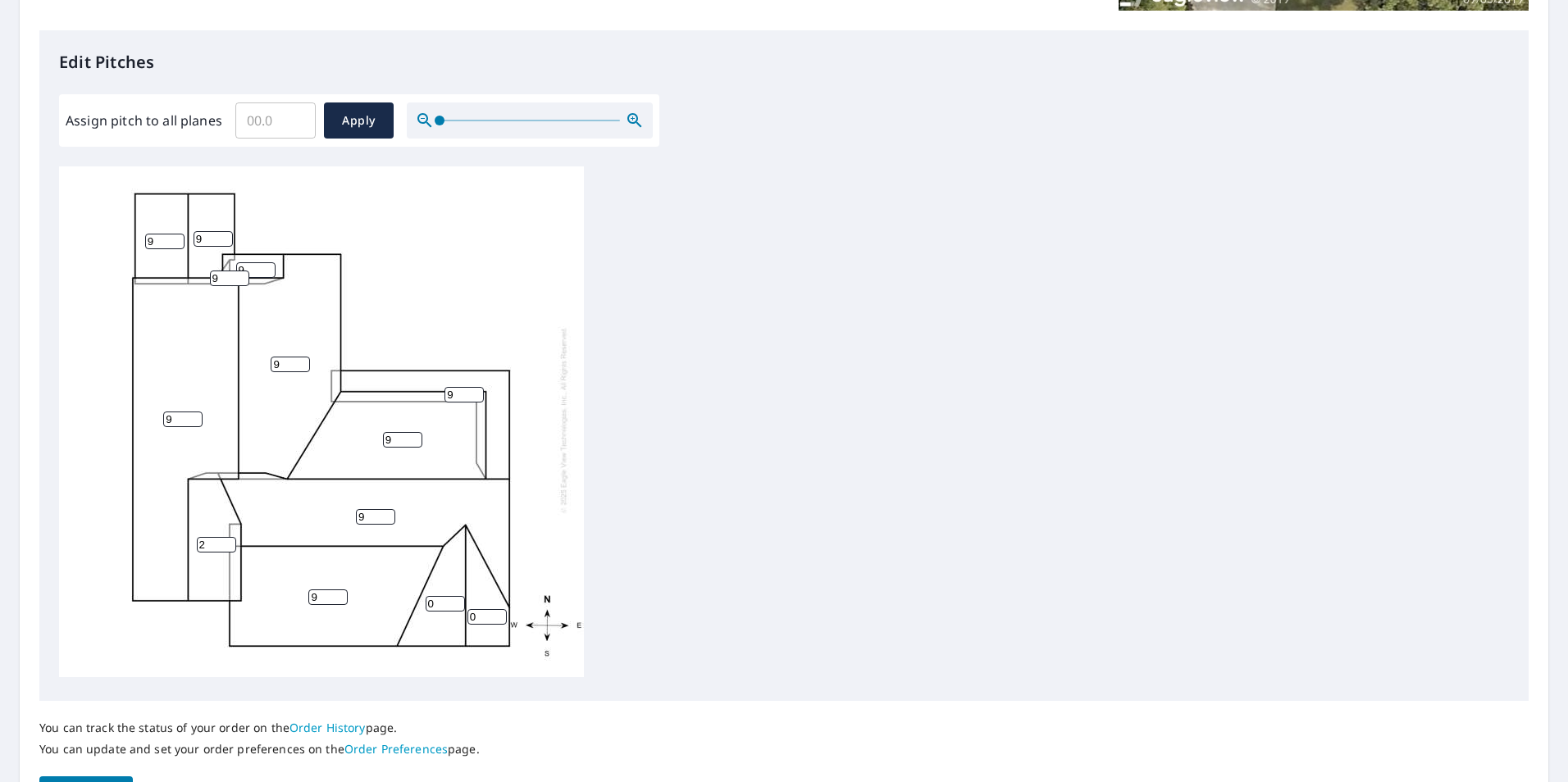
click at [229, 537] on input "2" at bounding box center [216, 544] width 39 height 16
click at [229, 537] on input "3" at bounding box center [216, 544] width 39 height 16
click at [229, 537] on input "4" at bounding box center [216, 544] width 39 height 16
click at [229, 537] on input "5" at bounding box center [216, 544] width 39 height 16
click at [229, 537] on input "6" at bounding box center [216, 544] width 39 height 16
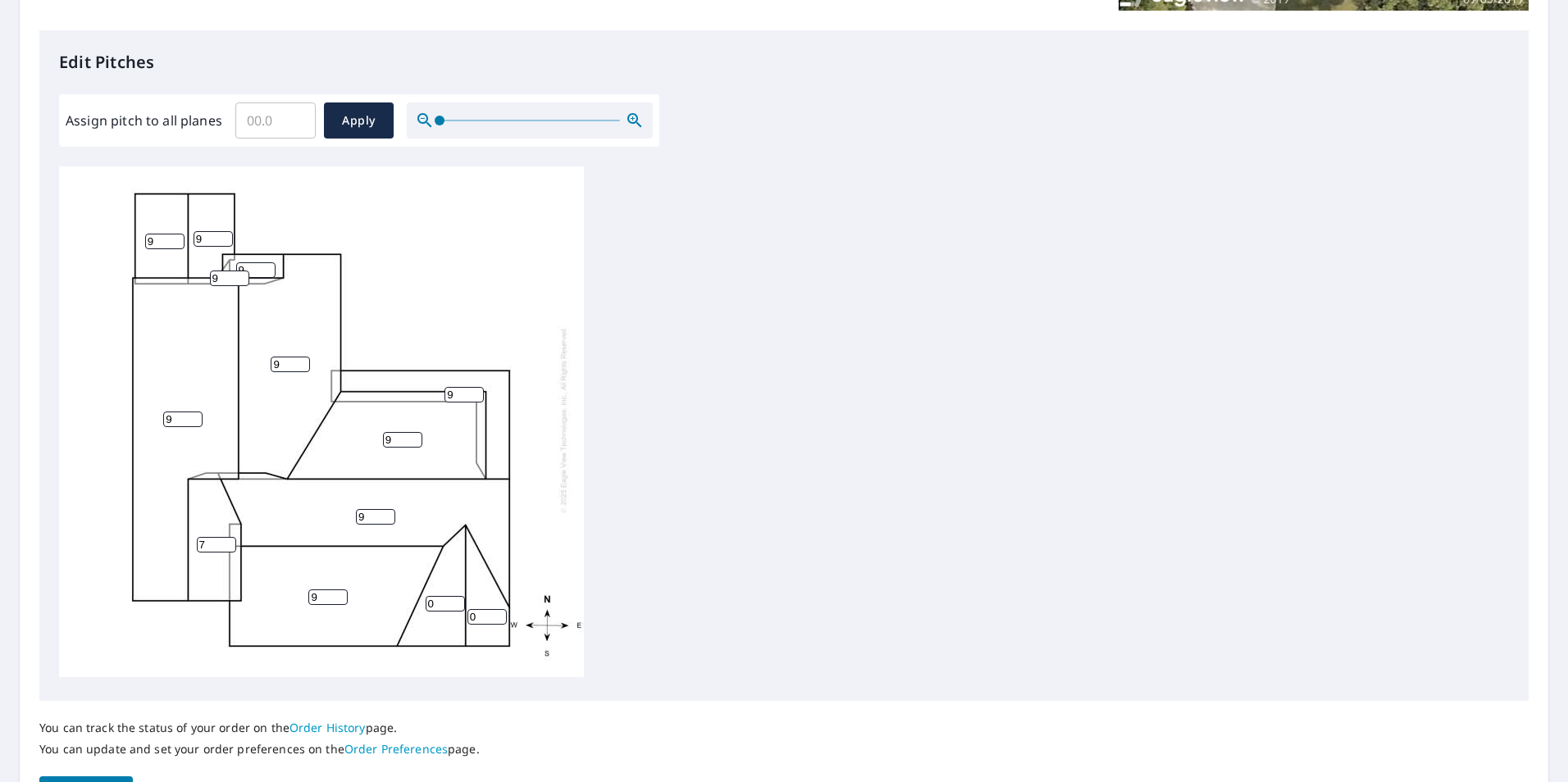
click at [229, 537] on input "7" at bounding box center [216, 544] width 39 height 16
click at [229, 537] on input "8" at bounding box center [216, 544] width 39 height 16
type input "9"
click at [225, 537] on input "9" at bounding box center [216, 544] width 39 height 16
click at [456, 596] on input "1" at bounding box center [445, 603] width 39 height 16
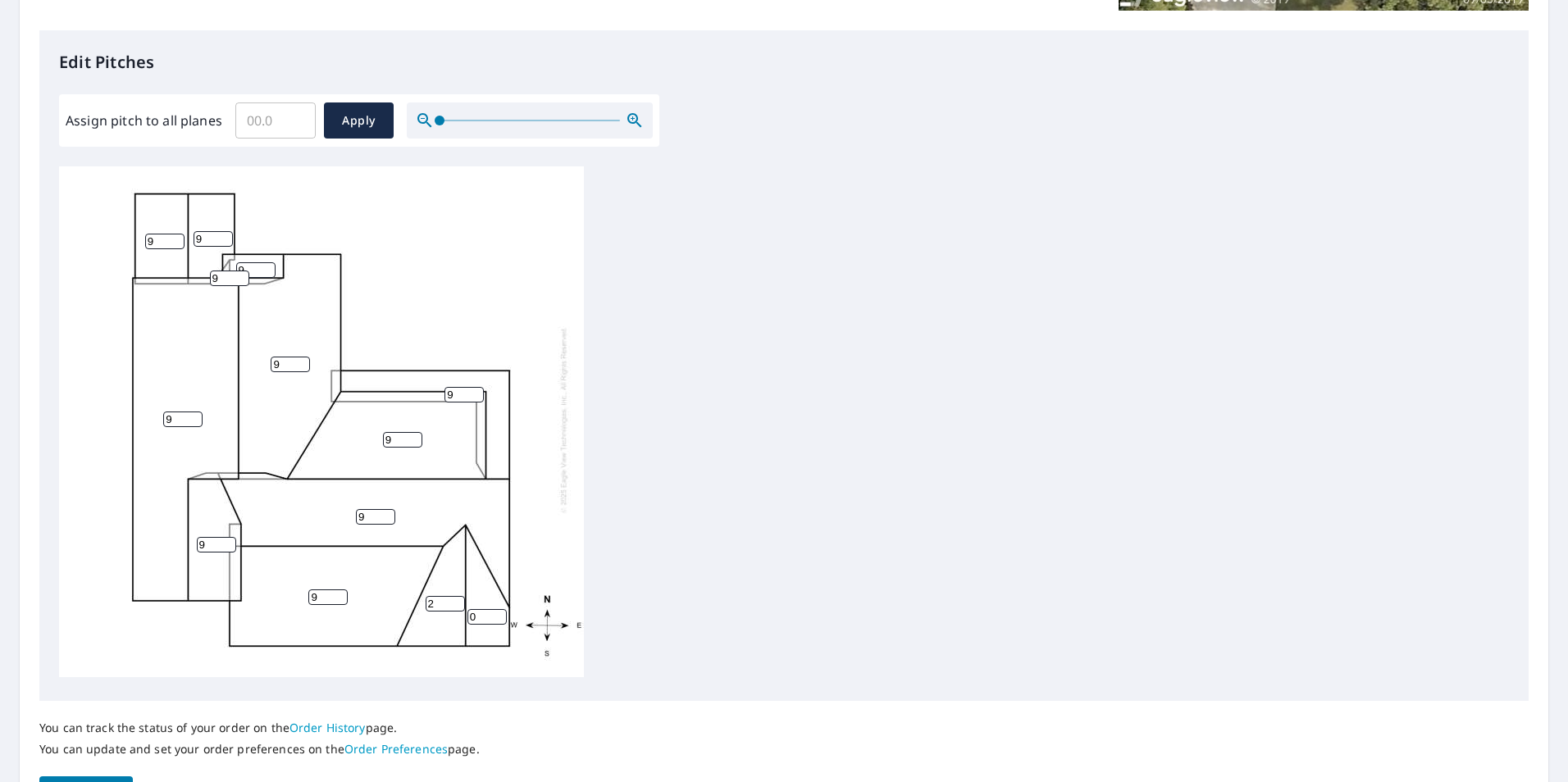
click at [456, 596] on input "2" at bounding box center [445, 603] width 39 height 16
click at [456, 596] on input "3" at bounding box center [445, 603] width 39 height 16
click at [456, 596] on input "4" at bounding box center [445, 603] width 39 height 16
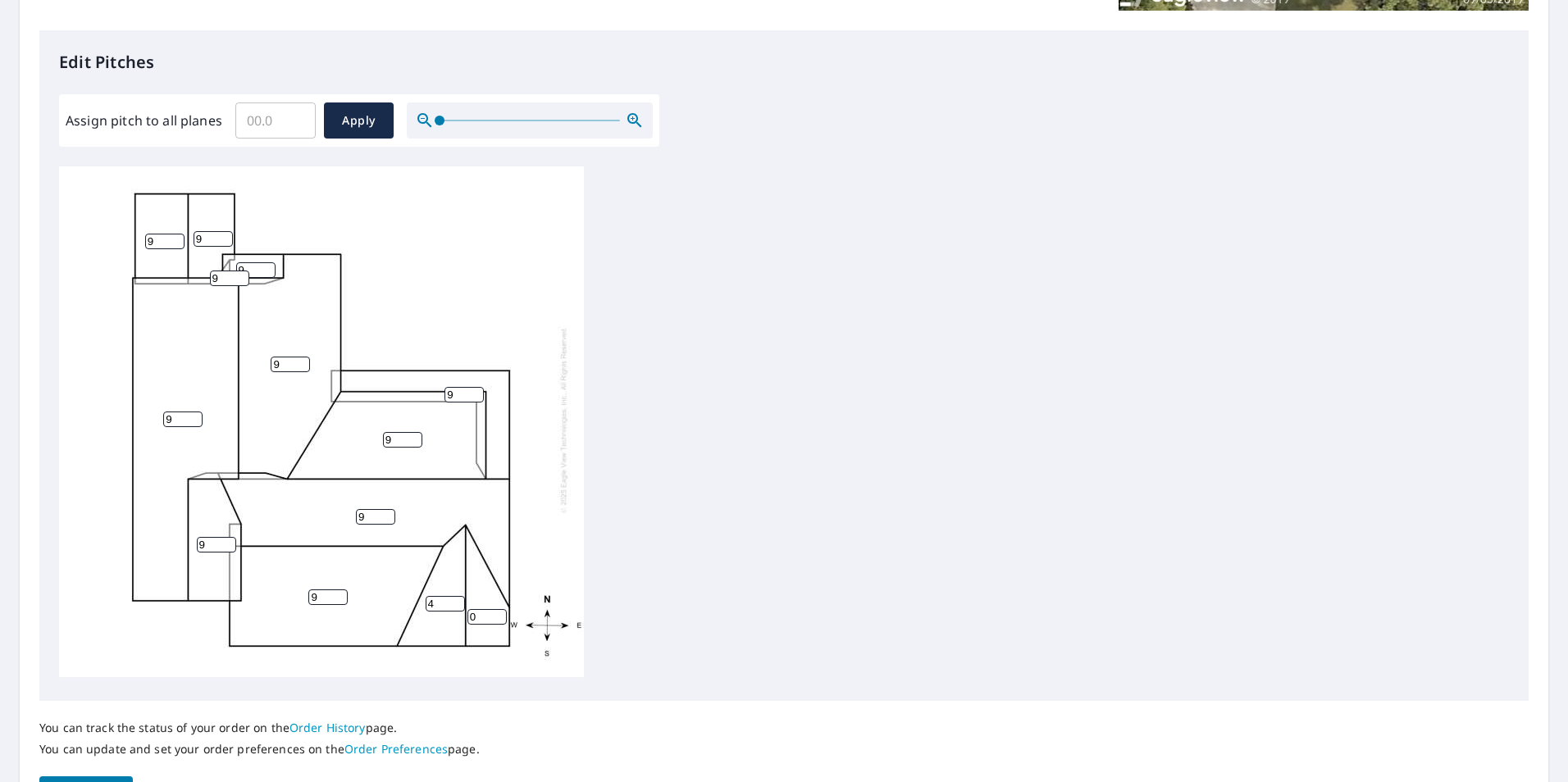
click at [456, 596] on input "4" at bounding box center [445, 603] width 39 height 16
click at [448, 596] on input "4" at bounding box center [445, 603] width 39 height 16
click at [458, 596] on input "5" at bounding box center [445, 603] width 39 height 16
click at [458, 596] on input "6" at bounding box center [445, 603] width 39 height 16
click at [458, 596] on input "7" at bounding box center [445, 603] width 39 height 16
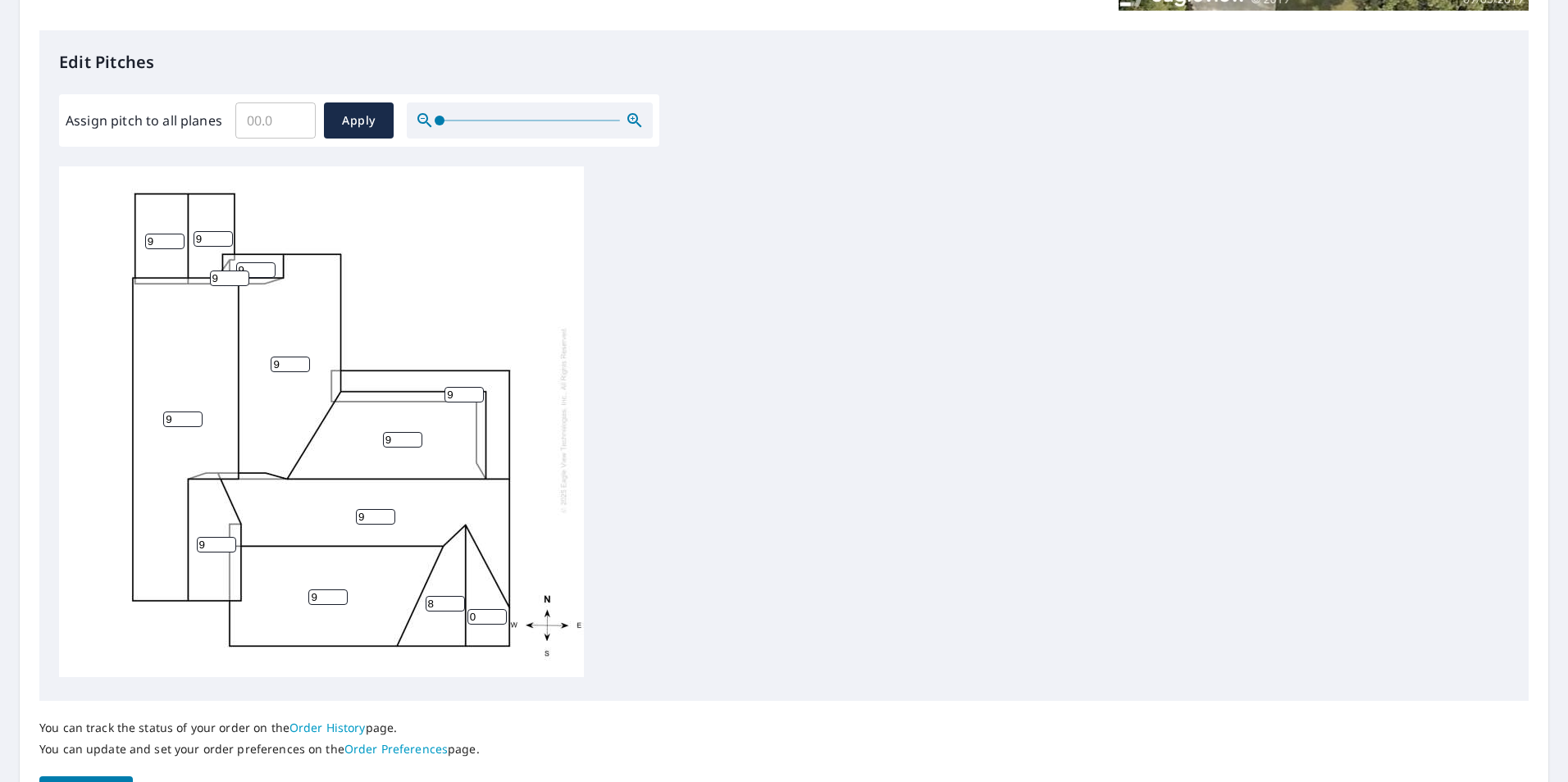
click at [458, 596] on input "8" at bounding box center [445, 603] width 39 height 16
type input "9"
click at [454, 596] on input "9" at bounding box center [445, 603] width 39 height 16
click at [497, 609] on input "1" at bounding box center [487, 616] width 39 height 16
click at [497, 609] on input "2" at bounding box center [487, 616] width 39 height 16
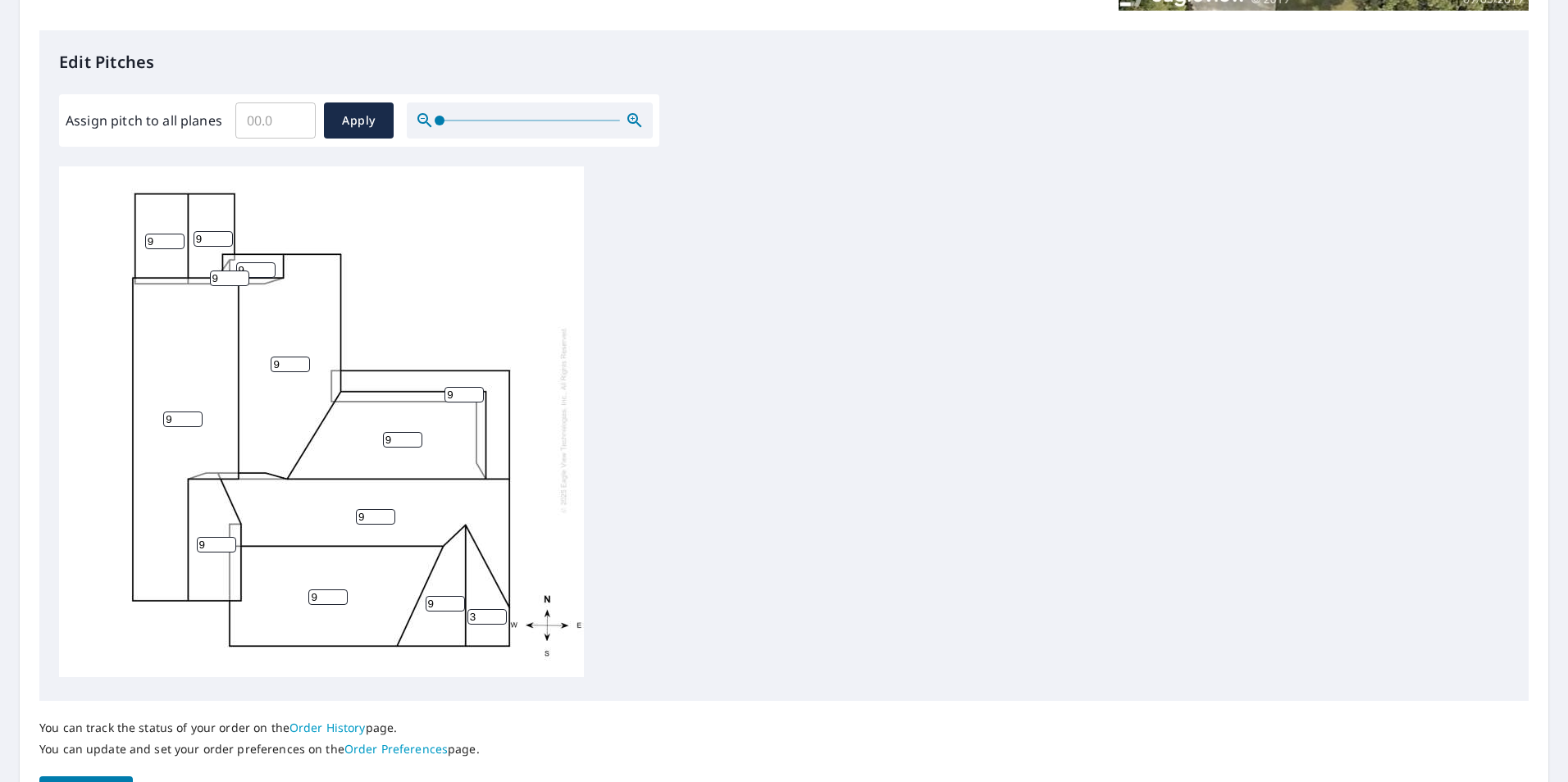
click at [497, 609] on input "3" at bounding box center [487, 616] width 39 height 16
click at [497, 609] on input "4" at bounding box center [487, 616] width 39 height 16
click at [497, 609] on input "5" at bounding box center [487, 616] width 39 height 16
click at [497, 609] on input "6" at bounding box center [487, 616] width 39 height 16
click at [497, 609] on input "7" at bounding box center [487, 616] width 39 height 16
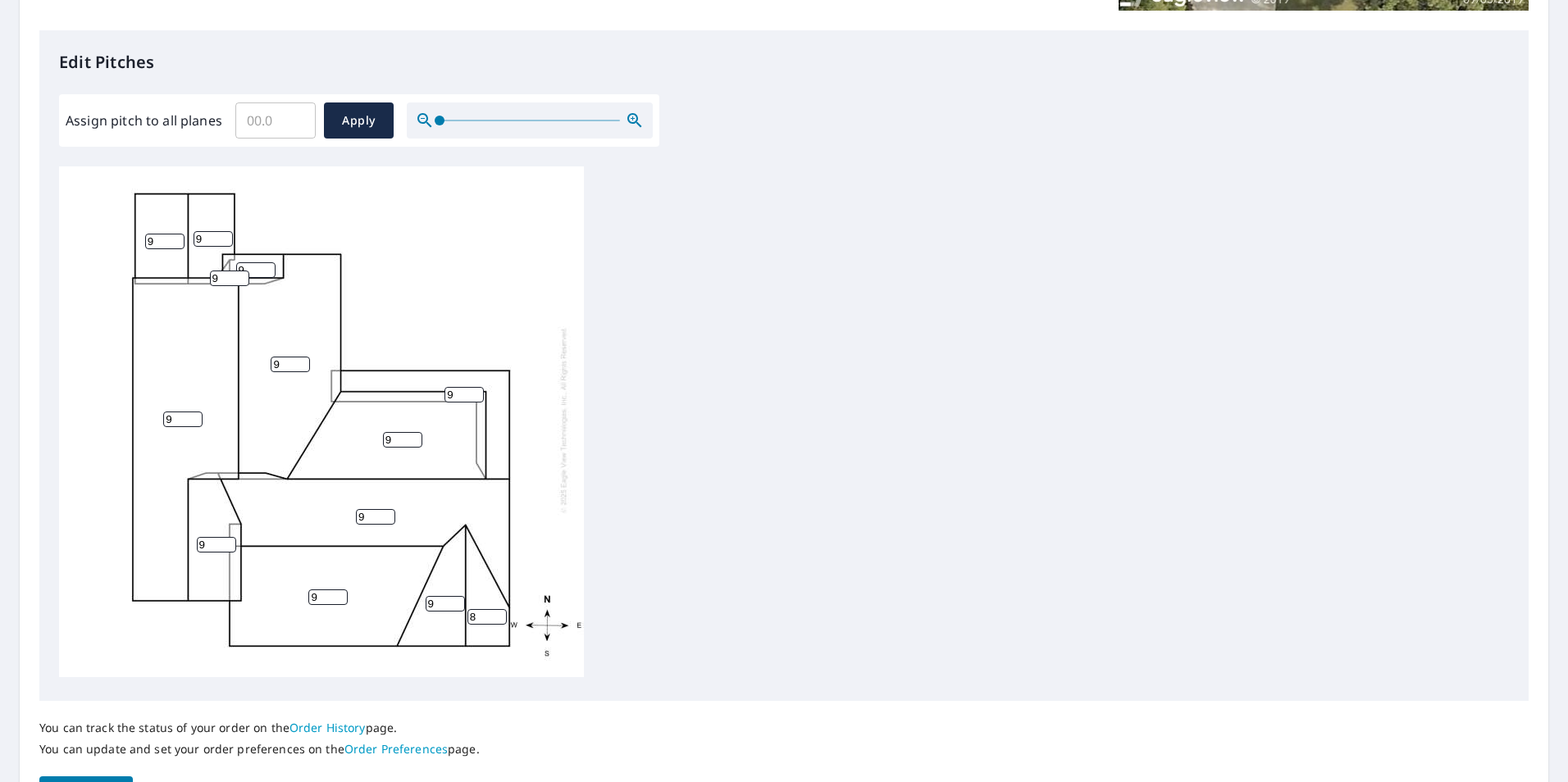
click at [497, 609] on input "8" at bounding box center [487, 616] width 39 height 16
type input "9"
click at [497, 609] on input "9" at bounding box center [487, 616] width 39 height 16
click at [663, 522] on div "9 9 9 9 9 9 9 9 9 9 9 9 9" at bounding box center [784, 424] width 1450 height 515
drag, startPoint x: 265, startPoint y: 131, endPoint x: 123, endPoint y: 134, distance: 142.0
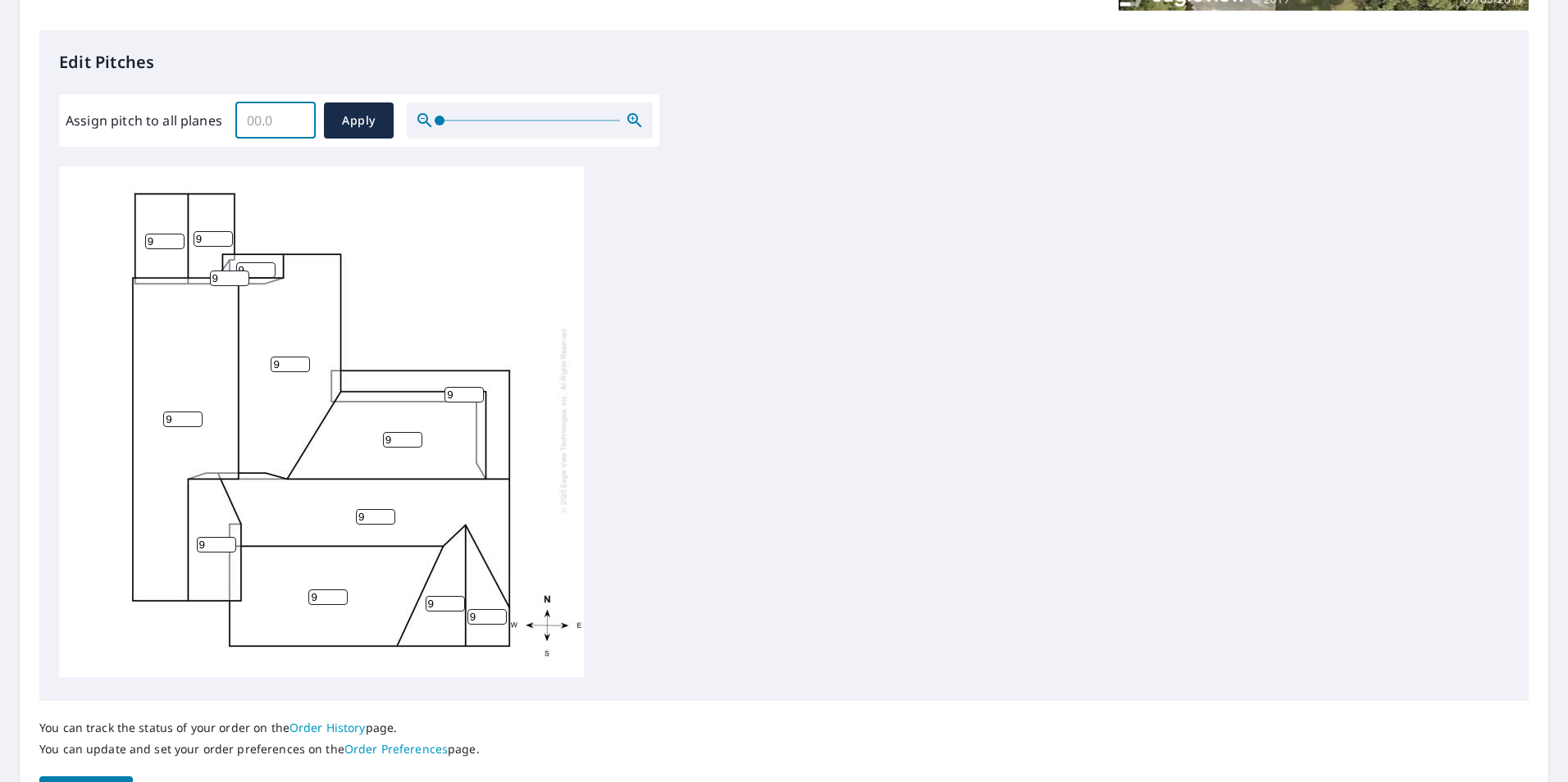
click at [124, 136] on div "Assign pitch to all planes ​ Apply" at bounding box center [359, 121] width 588 height 36
type input "9"
click at [374, 130] on span "Apply" at bounding box center [358, 121] width 43 height 21
click at [333, 122] on button "Apply" at bounding box center [358, 121] width 70 height 36
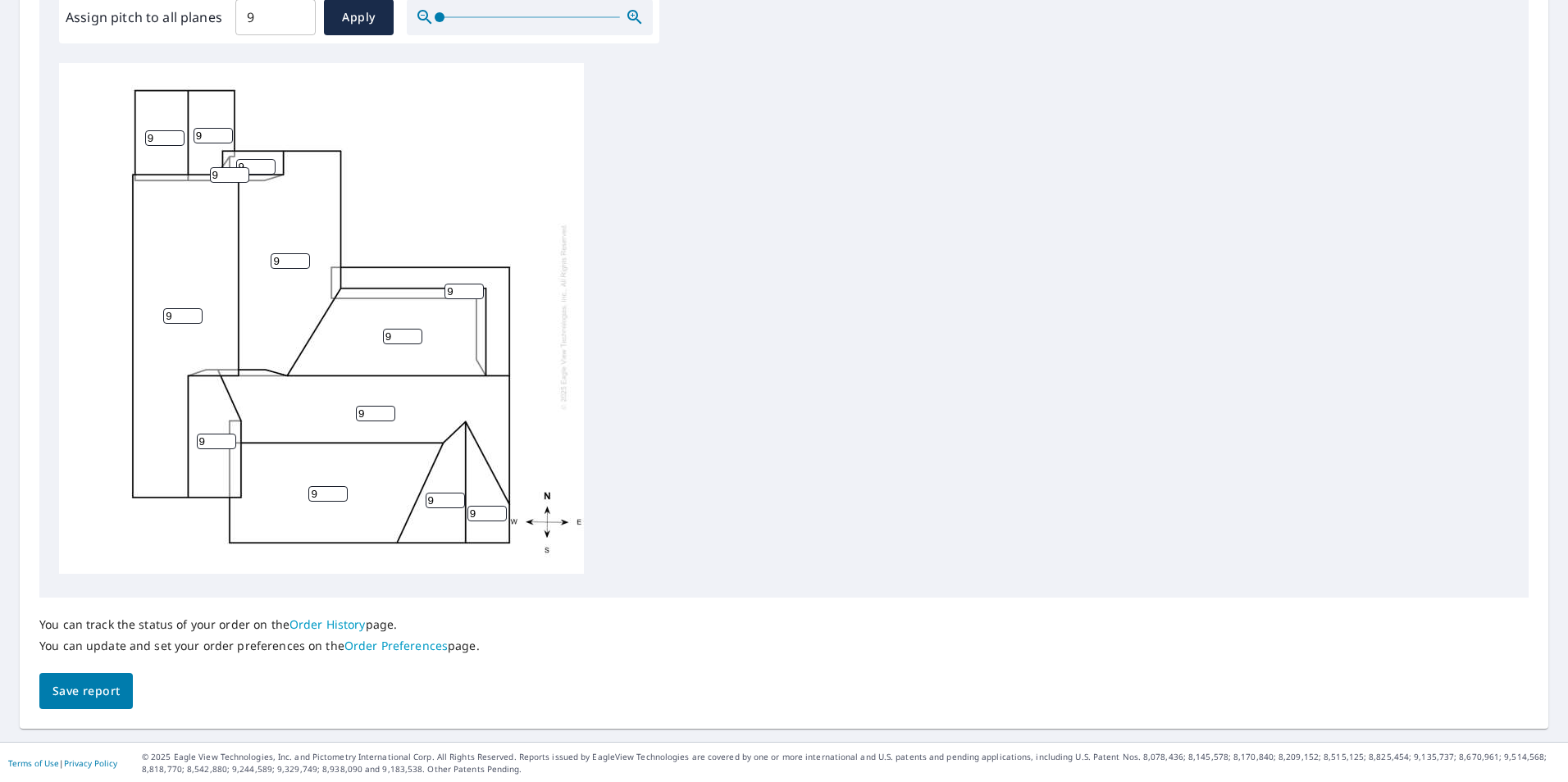
scroll to position [515, 0]
click at [97, 695] on span "Save report" at bounding box center [86, 690] width 67 height 21
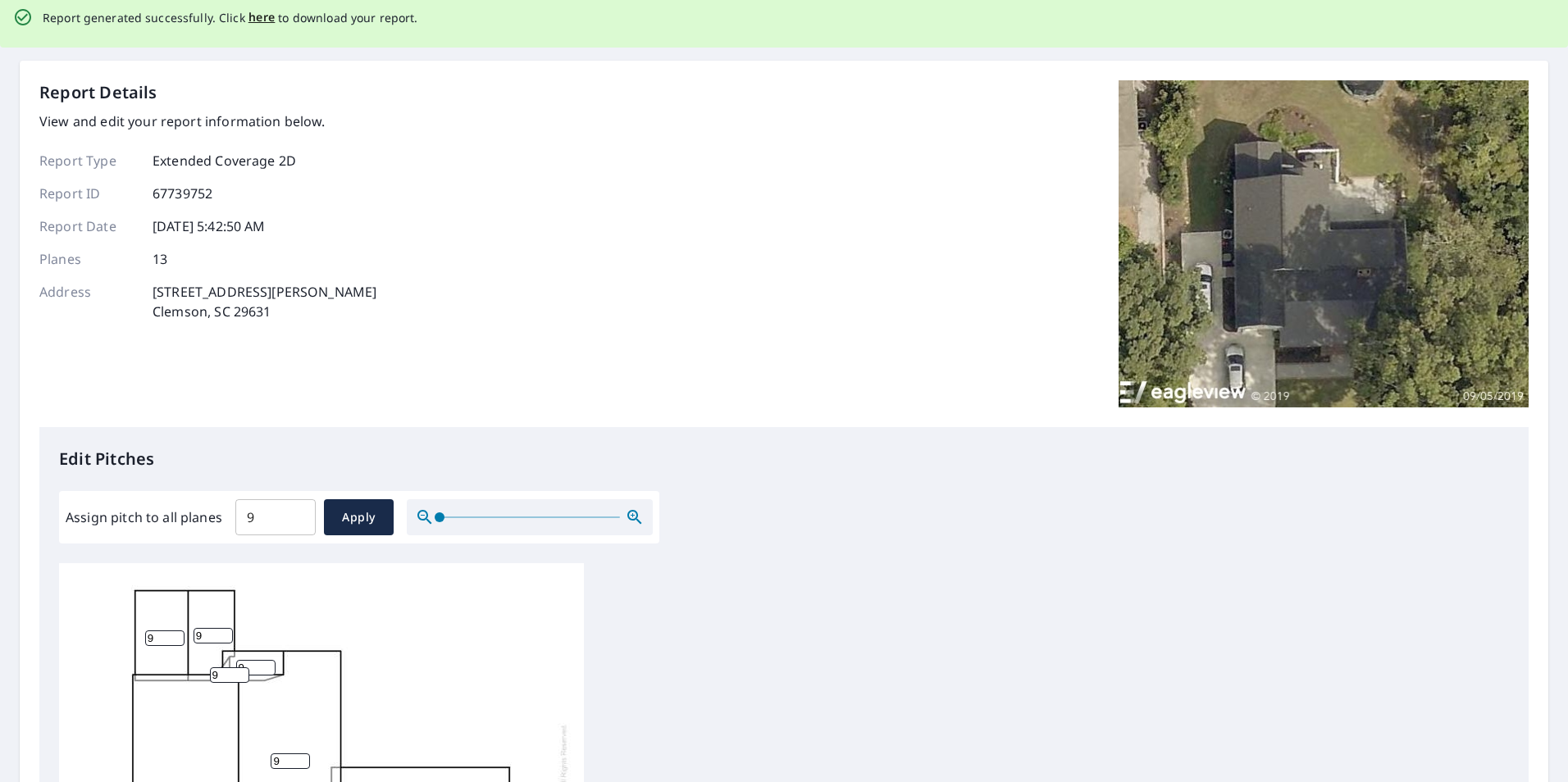
scroll to position [0, 0]
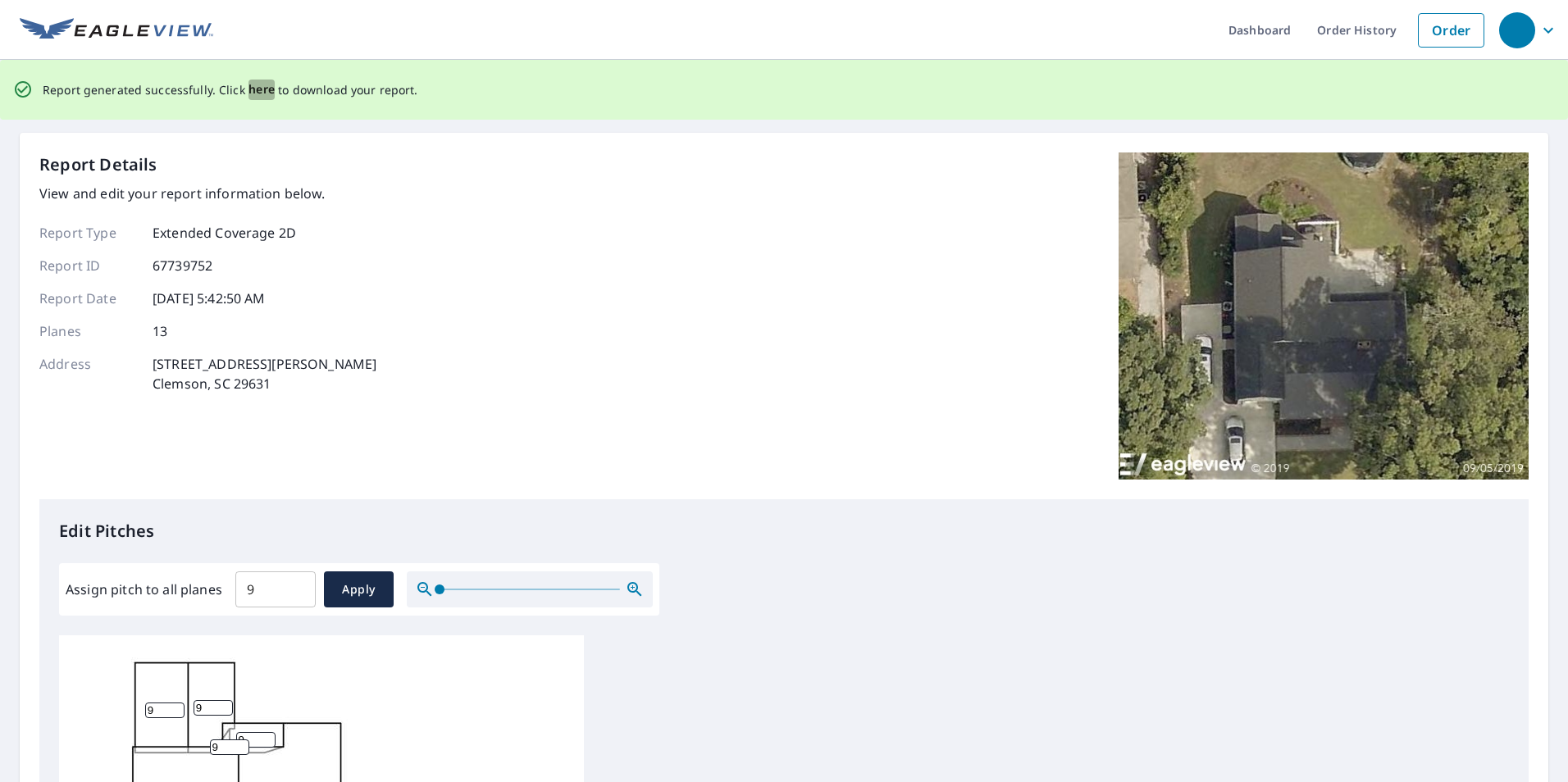
click at [265, 91] on span "here" at bounding box center [262, 90] width 27 height 21
